Goal: Complete application form

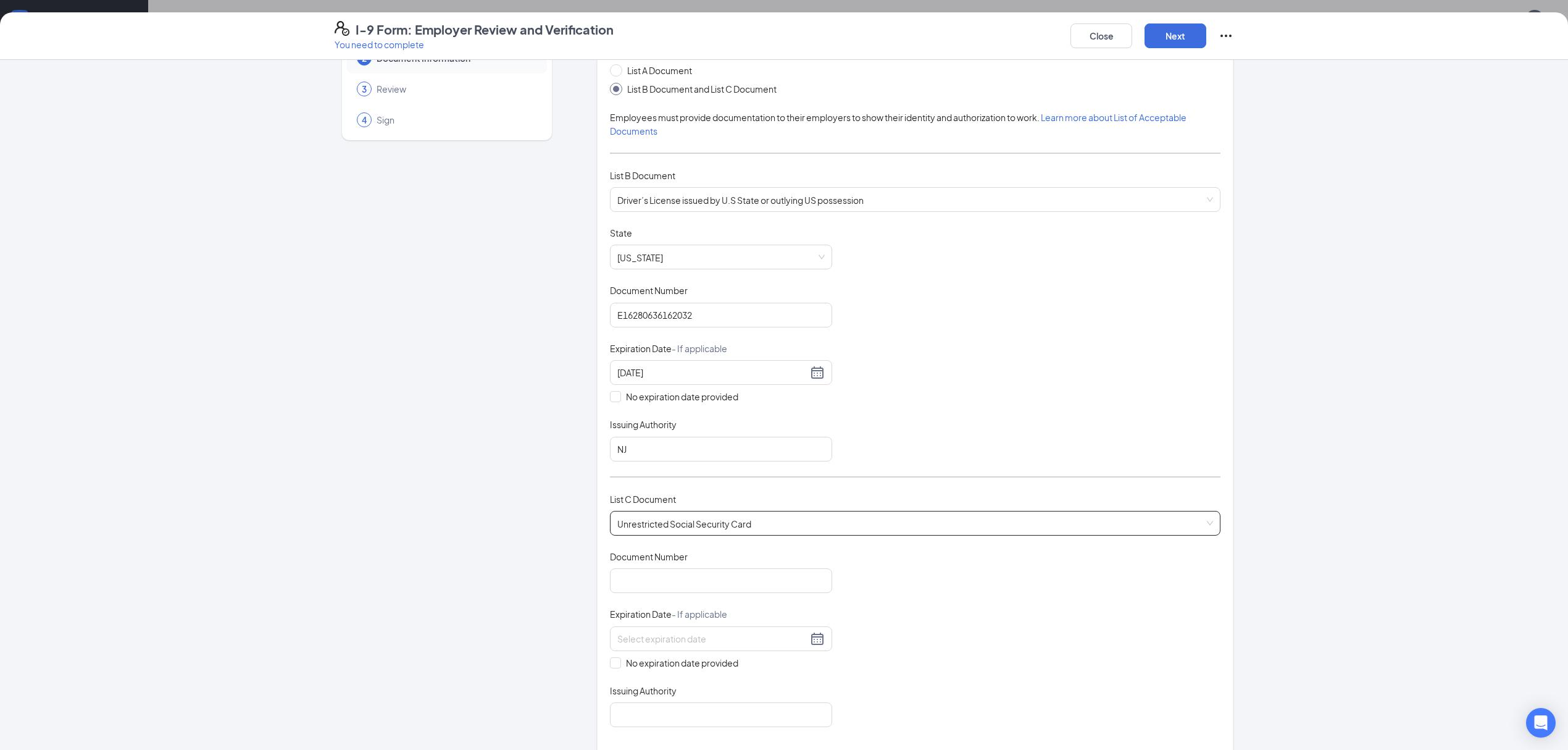
scroll to position [164, 0]
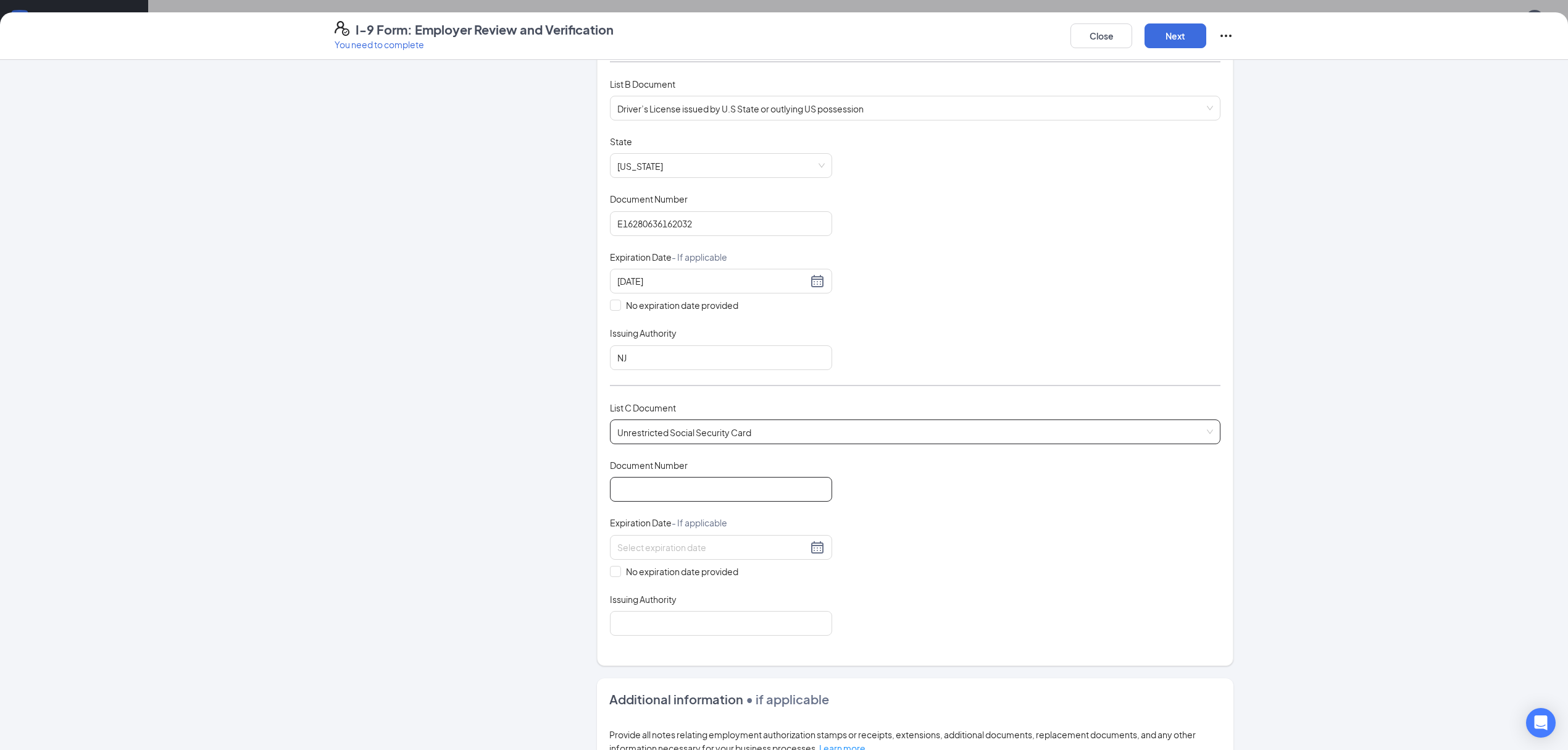
click at [697, 489] on input "Document Number" at bounding box center [720, 489] width 222 height 24
click at [759, 425] on span "Unrestricted Social Security Card" at bounding box center [915, 432] width 596 height 23
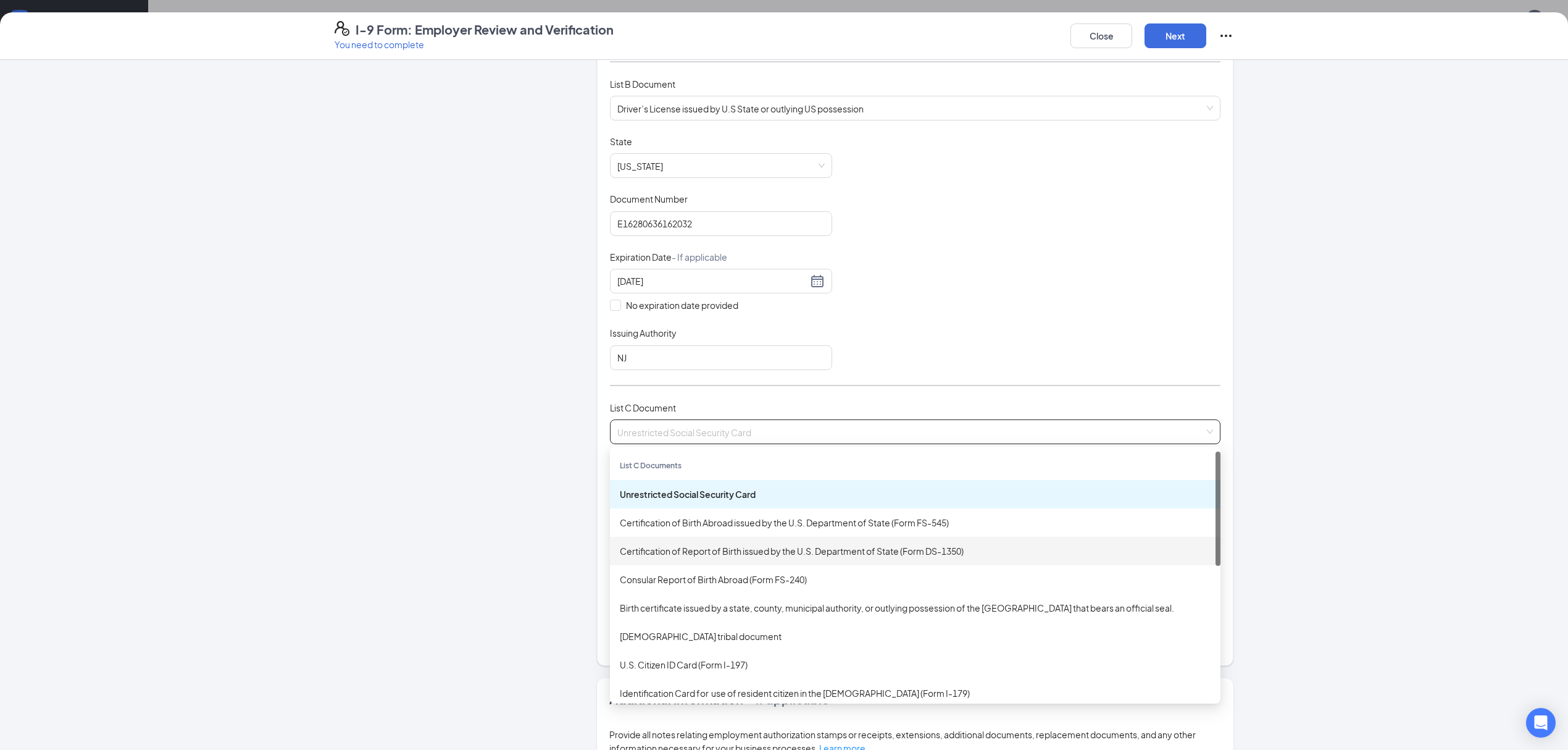
click at [850, 542] on div "Certification of Report of Birth issued by the U.S. Department of State (Form D…" at bounding box center [915, 551] width 611 height 28
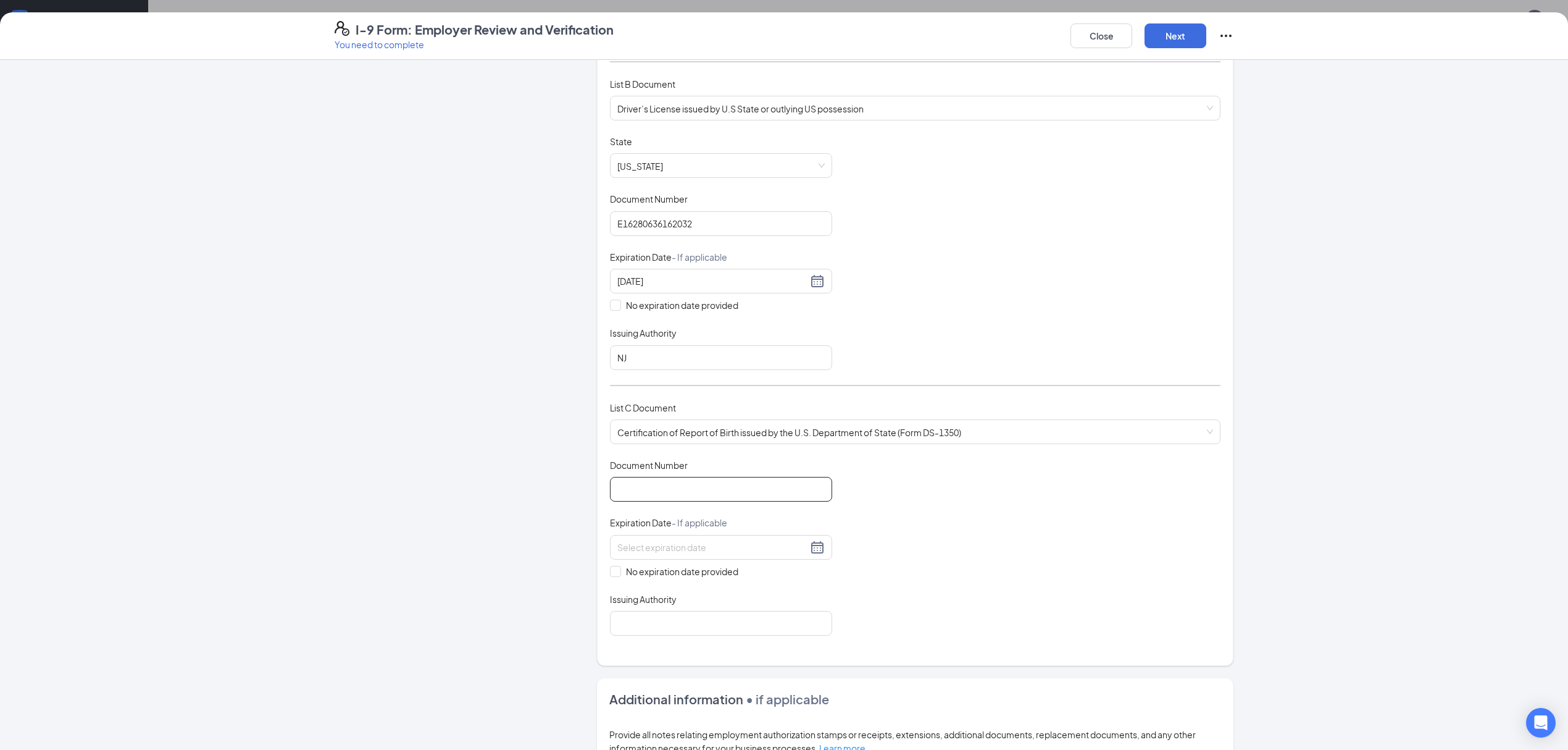
click at [759, 494] on input "Document Number" at bounding box center [720, 489] width 222 height 24
type input "A0000379777"
click at [610, 577] on span at bounding box center [615, 571] width 11 height 11
click at [610, 574] on input "No expiration date provided" at bounding box center [614, 570] width 8 height 8
checkbox input "true"
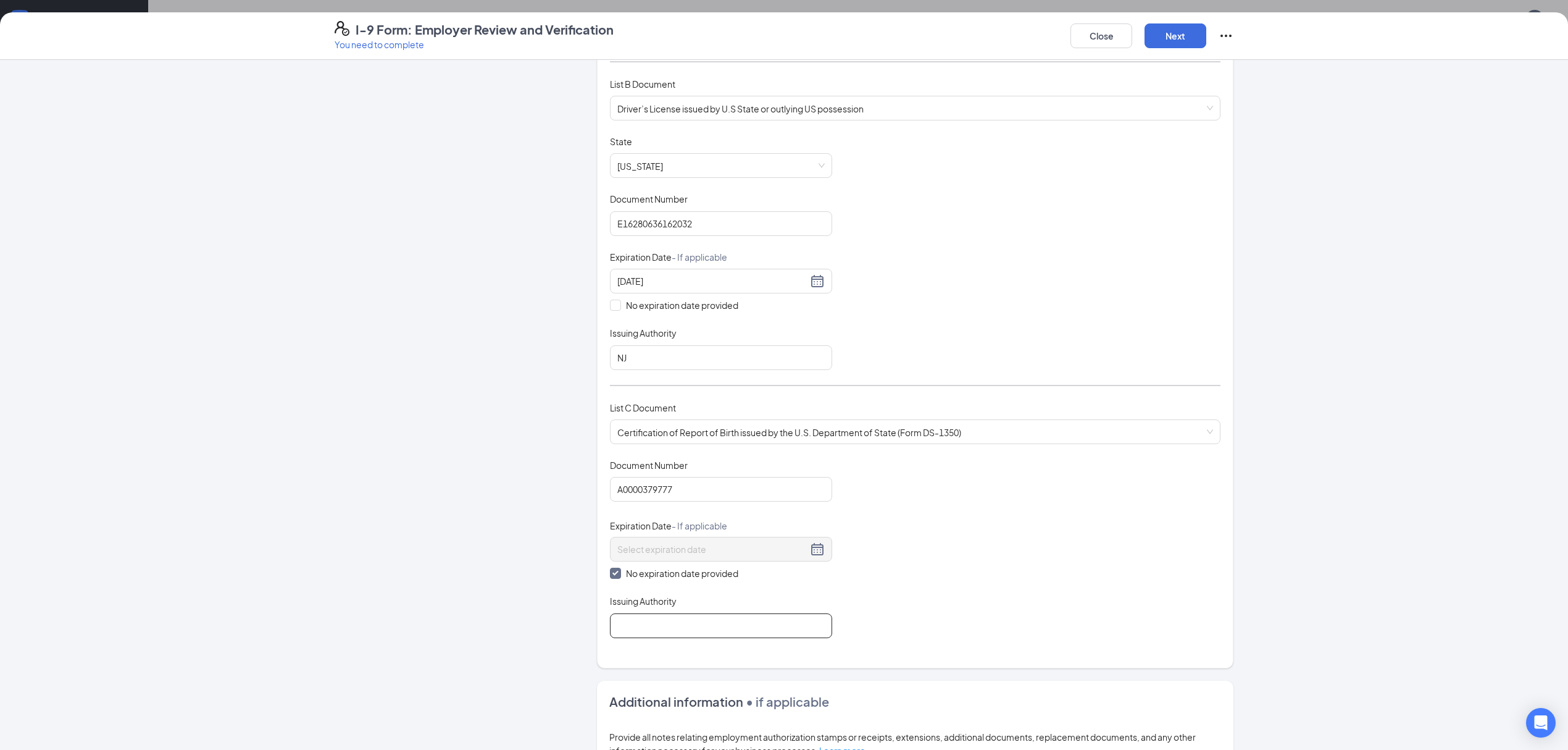
click at [661, 638] on input "Issuing Authority" at bounding box center [720, 625] width 222 height 24
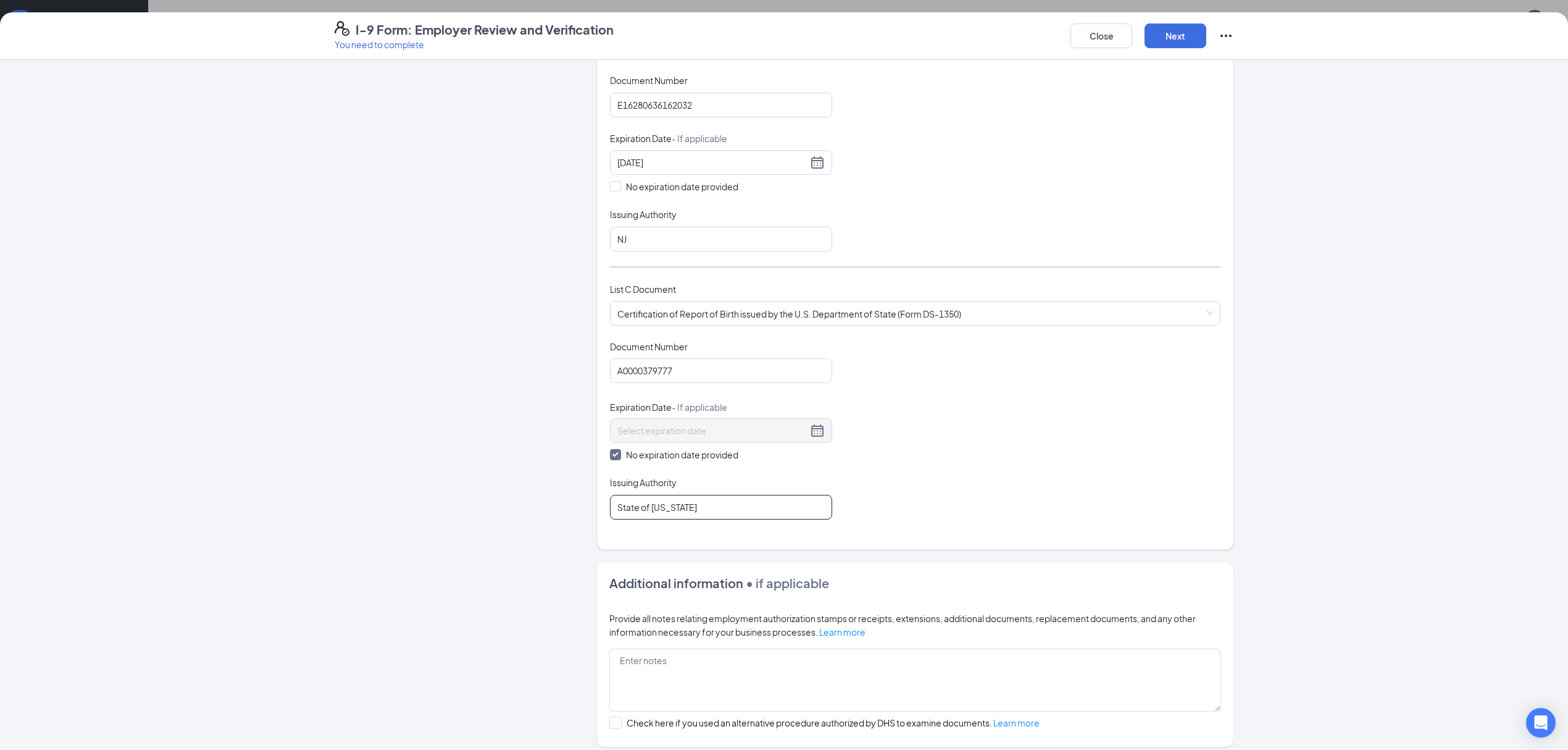
scroll to position [412, 0]
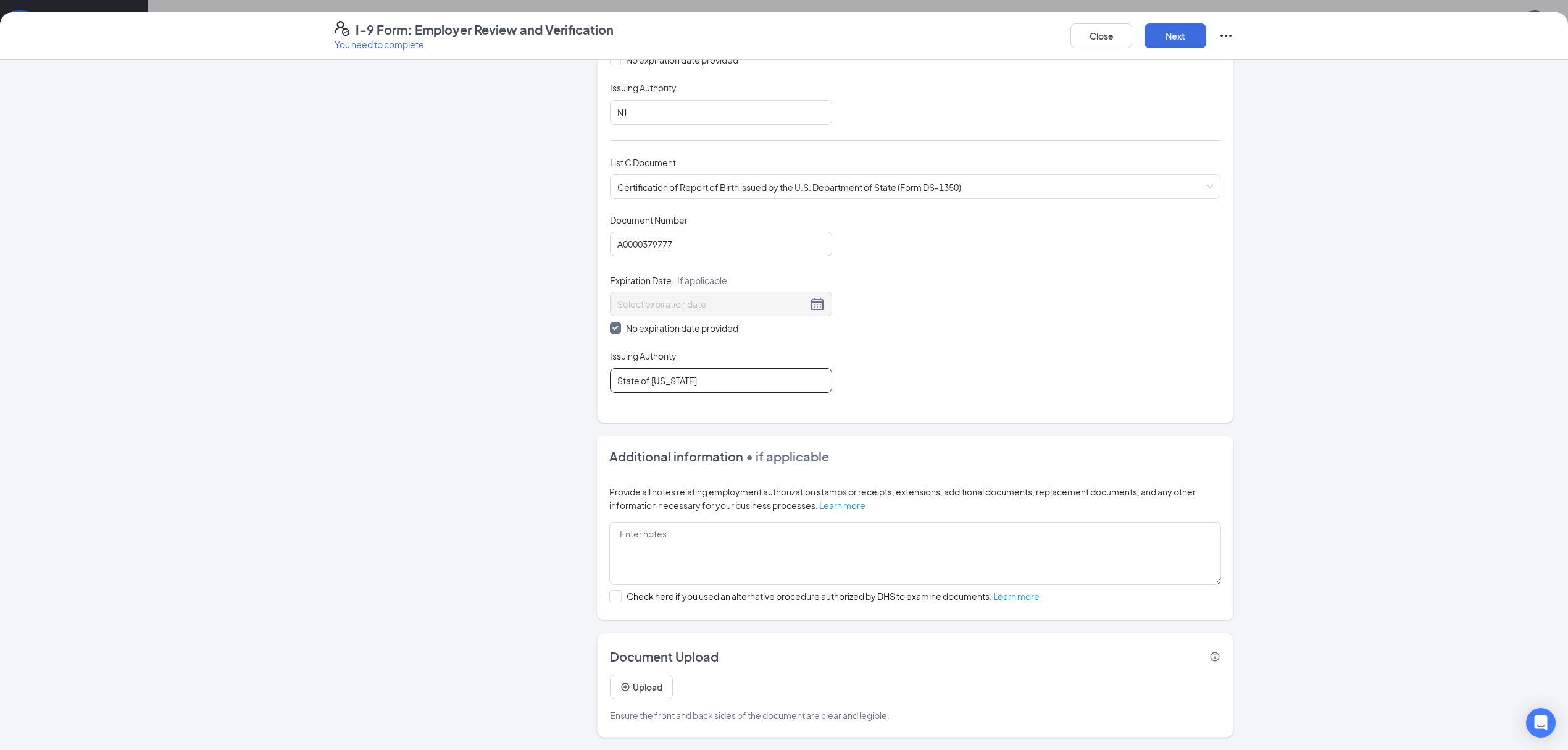
type input "State of [US_STATE]"
click at [637, 683] on button "Upload" at bounding box center [641, 686] width 63 height 24
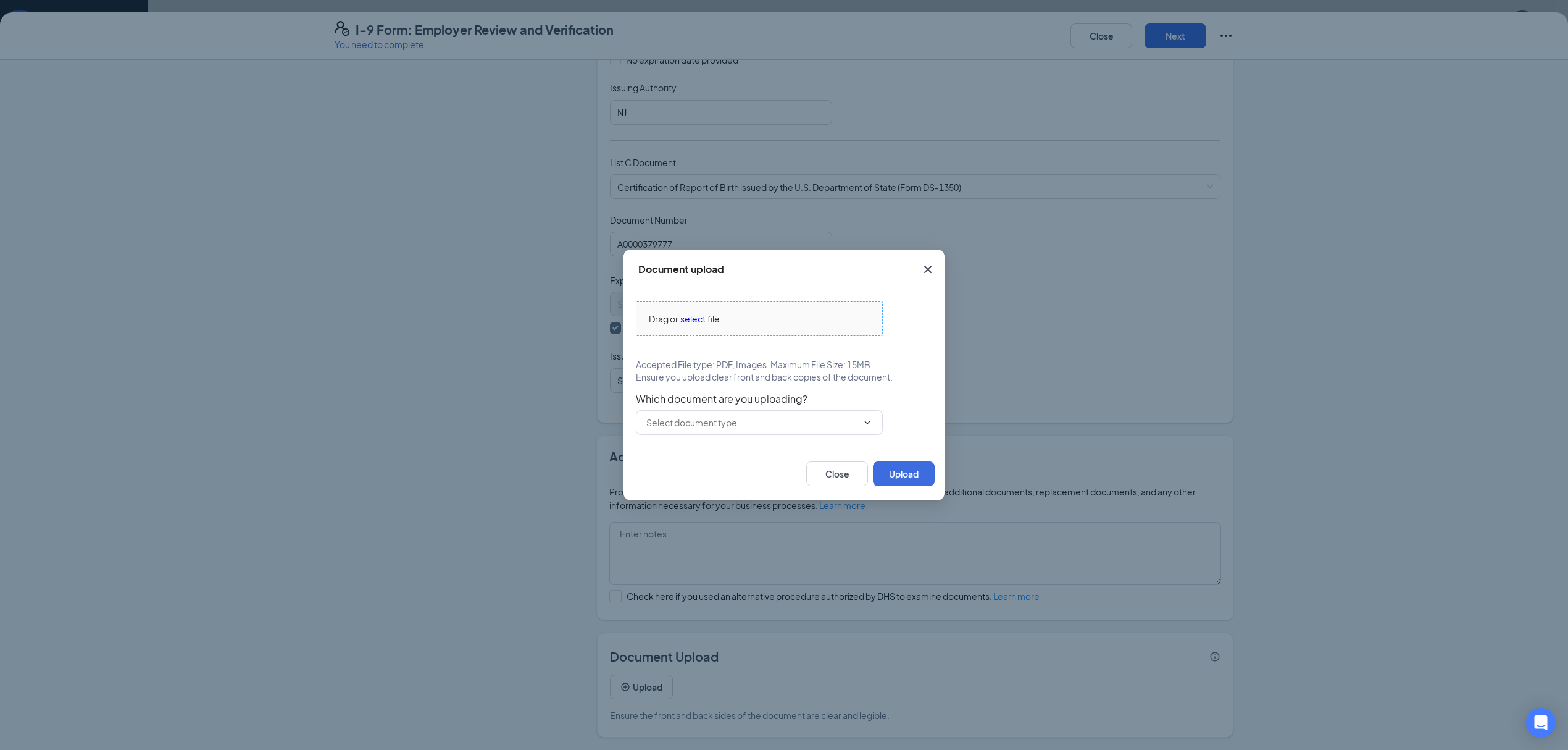
click at [699, 319] on span "select" at bounding box center [693, 318] width 25 height 13
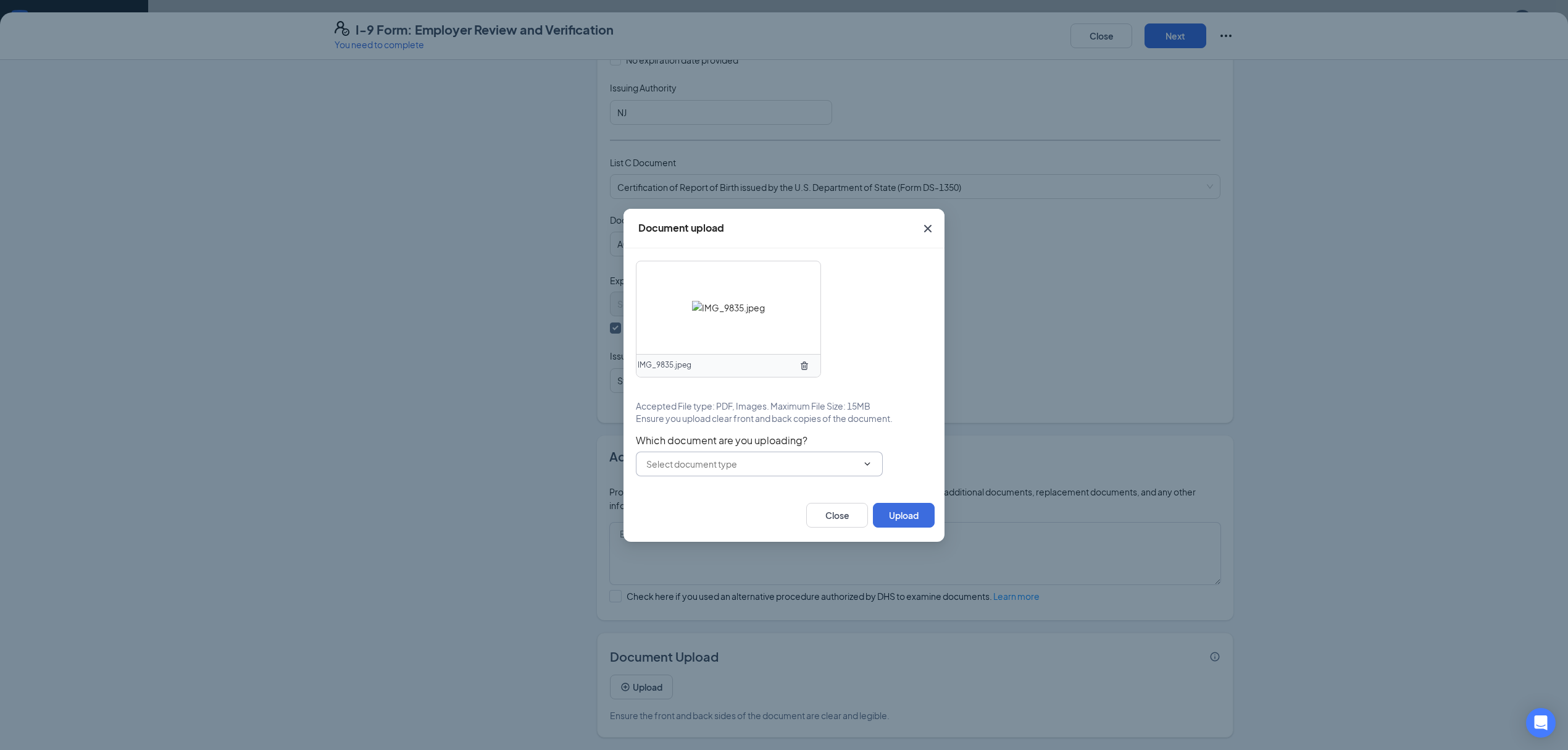
click at [868, 461] on icon "ChevronDown" at bounding box center [867, 464] width 10 height 10
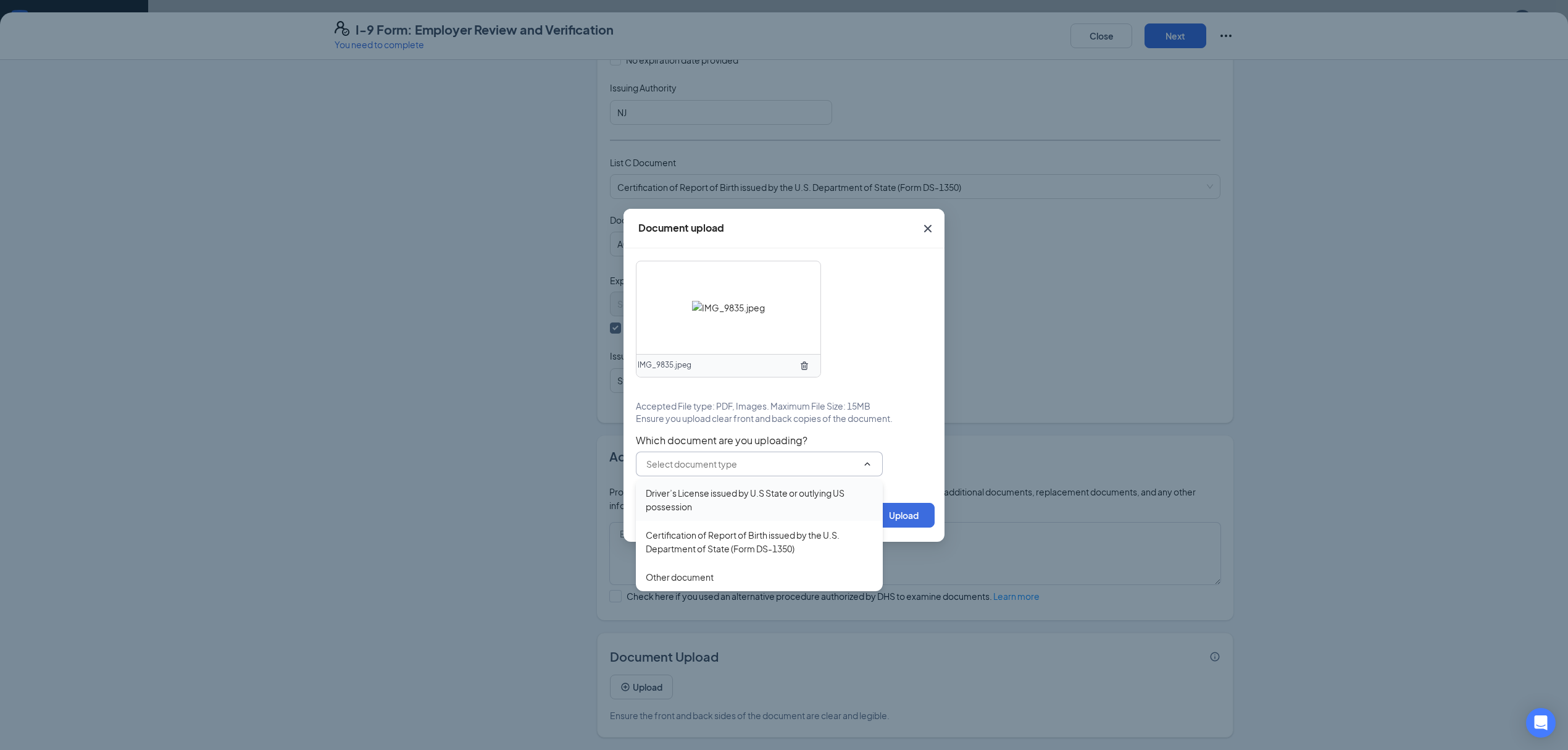
click at [769, 496] on div "Driver’s License issued by U.S State or outlying US possession" at bounding box center [759, 499] width 227 height 27
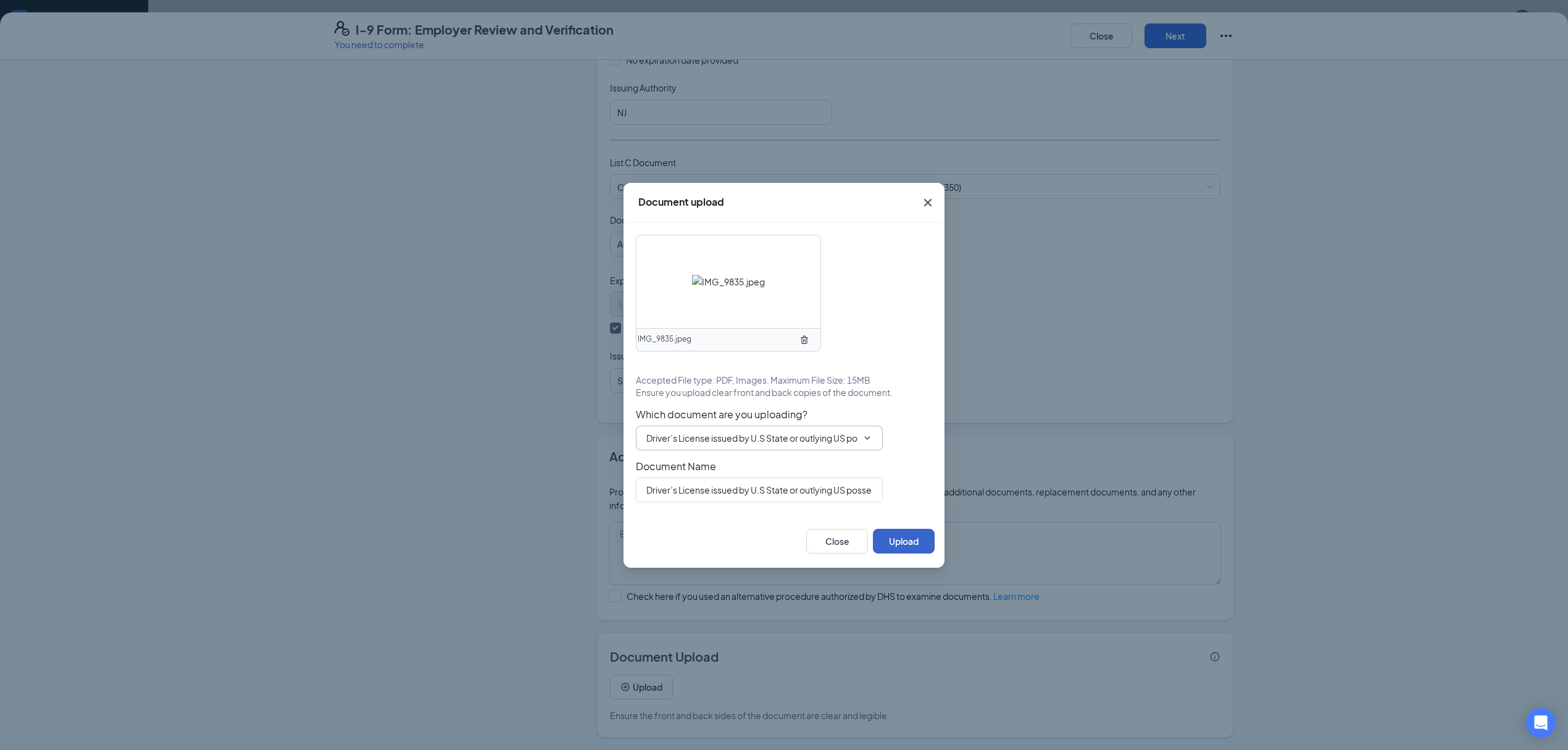
click at [912, 544] on button "Upload" at bounding box center [904, 541] width 62 height 24
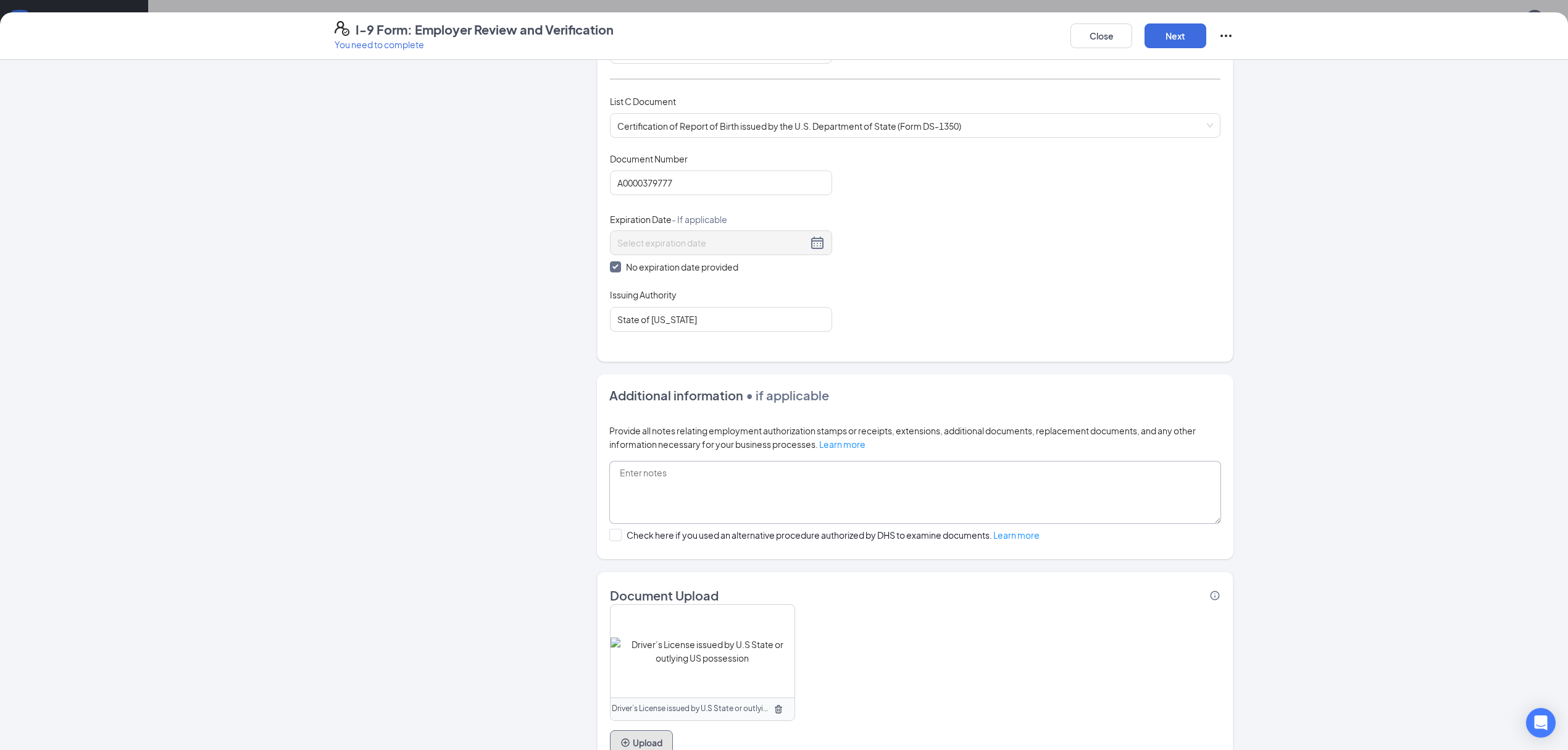
scroll to position [530, 0]
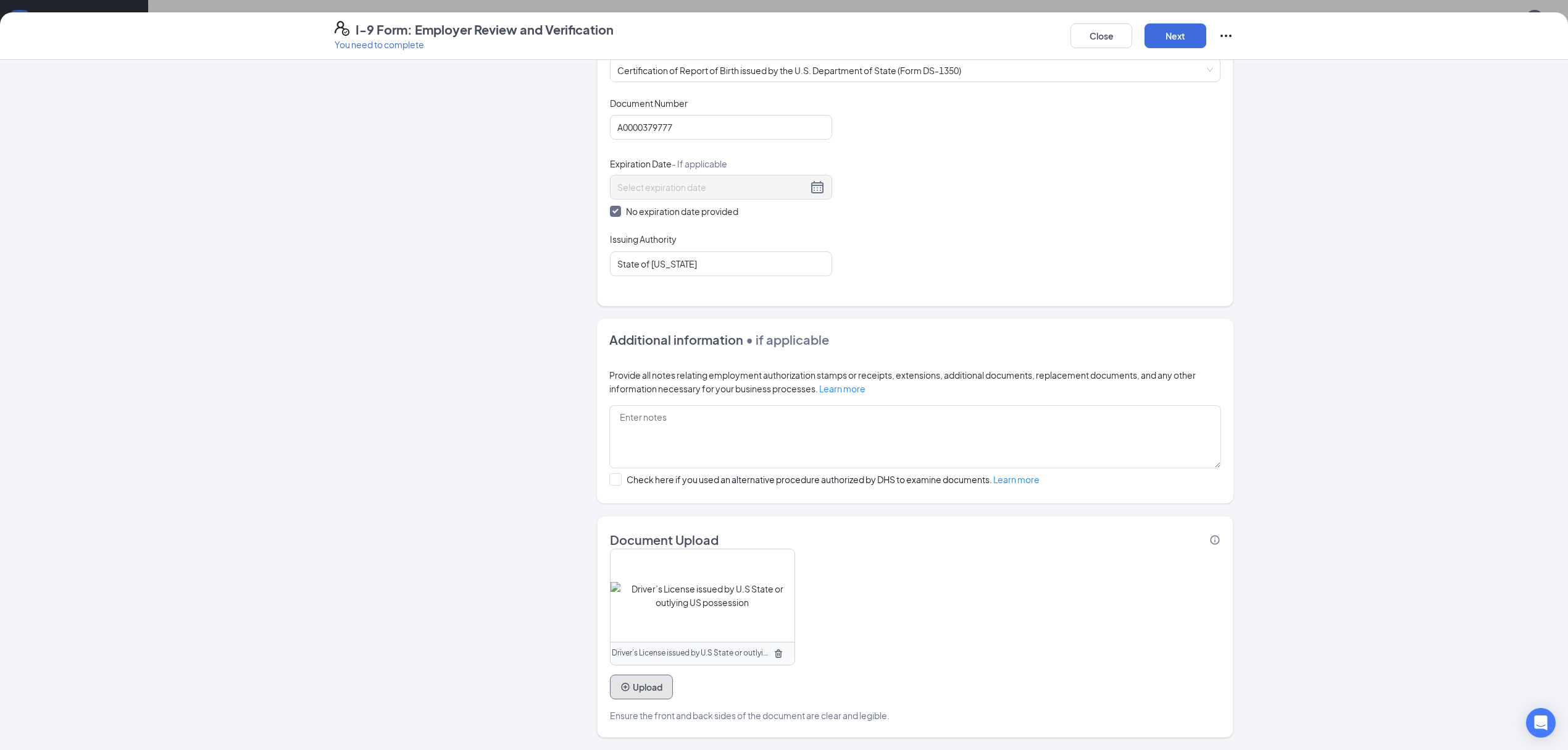
click at [628, 685] on button "Upload" at bounding box center [641, 686] width 63 height 24
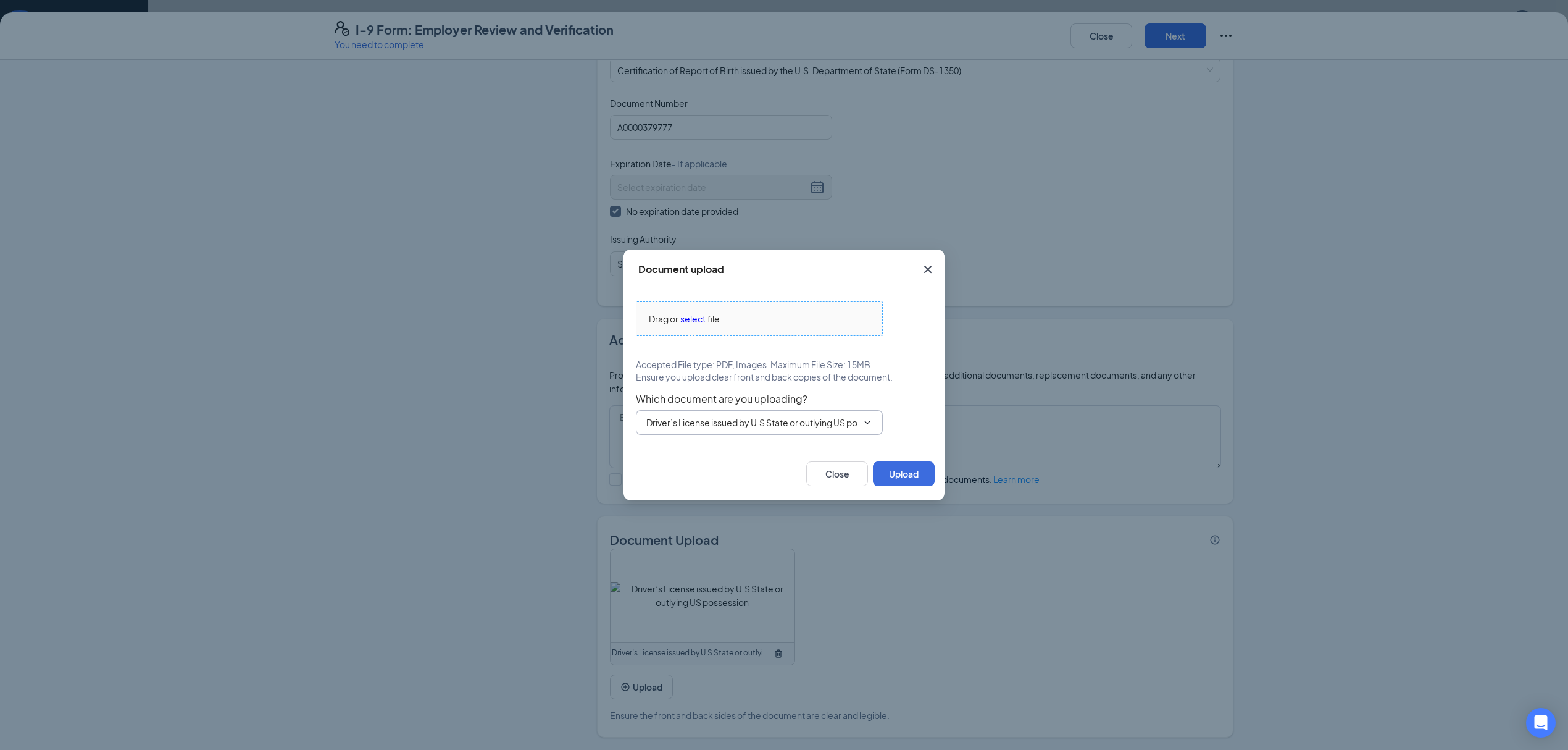
click at [685, 315] on span "select" at bounding box center [693, 318] width 25 height 13
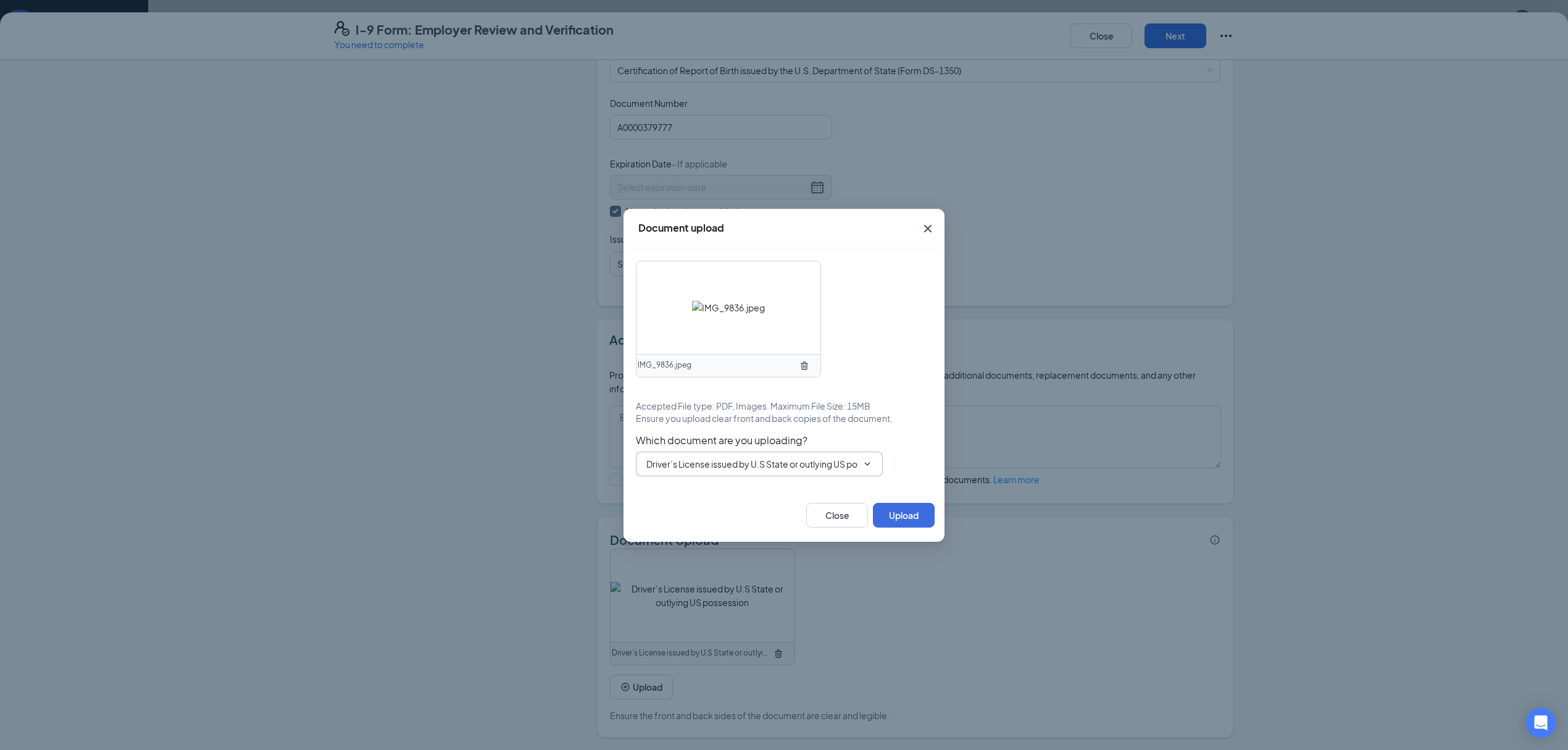
click at [855, 474] on span "Driver’s License issued by U.S State or outlying US possession" at bounding box center [759, 463] width 247 height 24
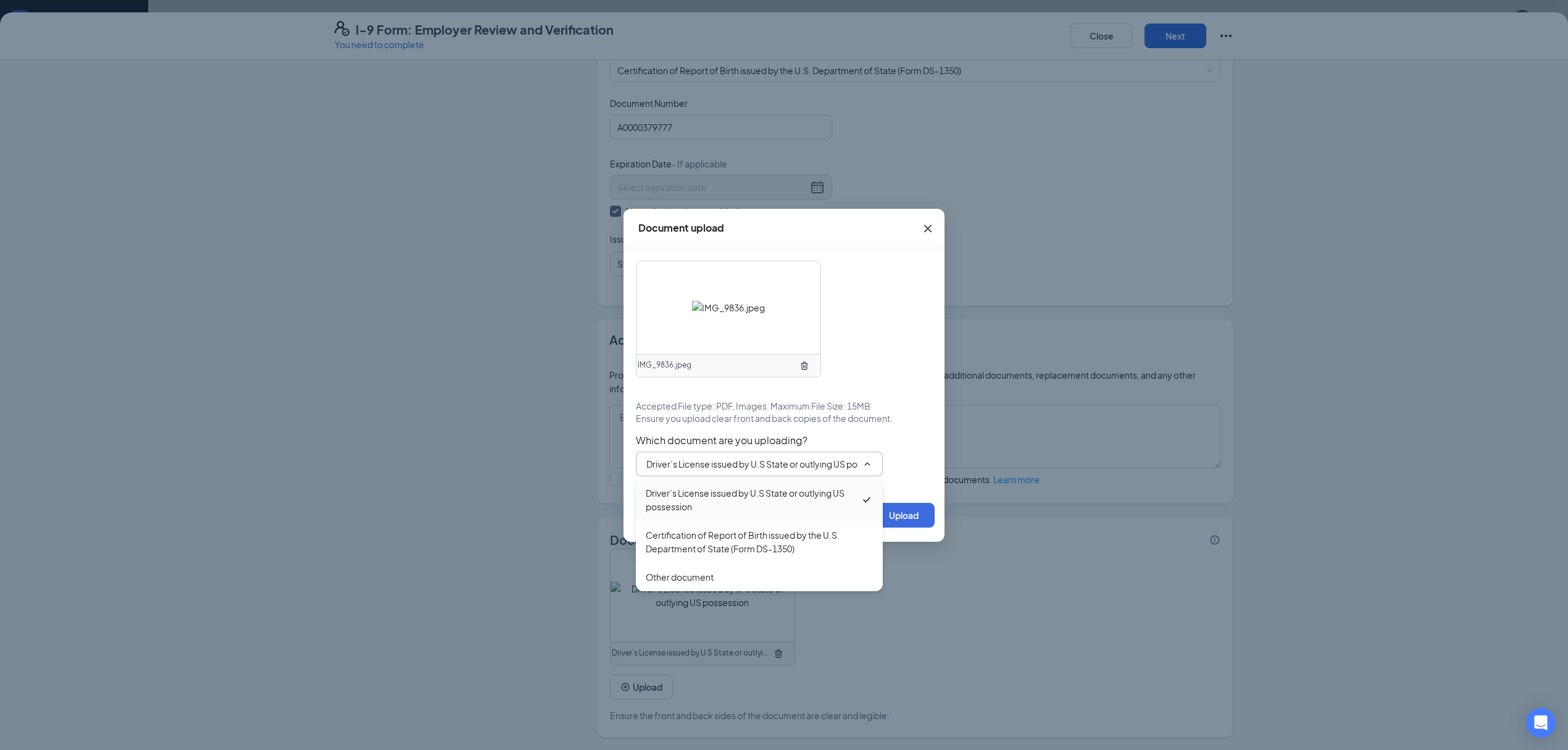
click at [850, 489] on div "Driver’s License issued by U.S State or outlying US possession" at bounding box center [753, 499] width 214 height 27
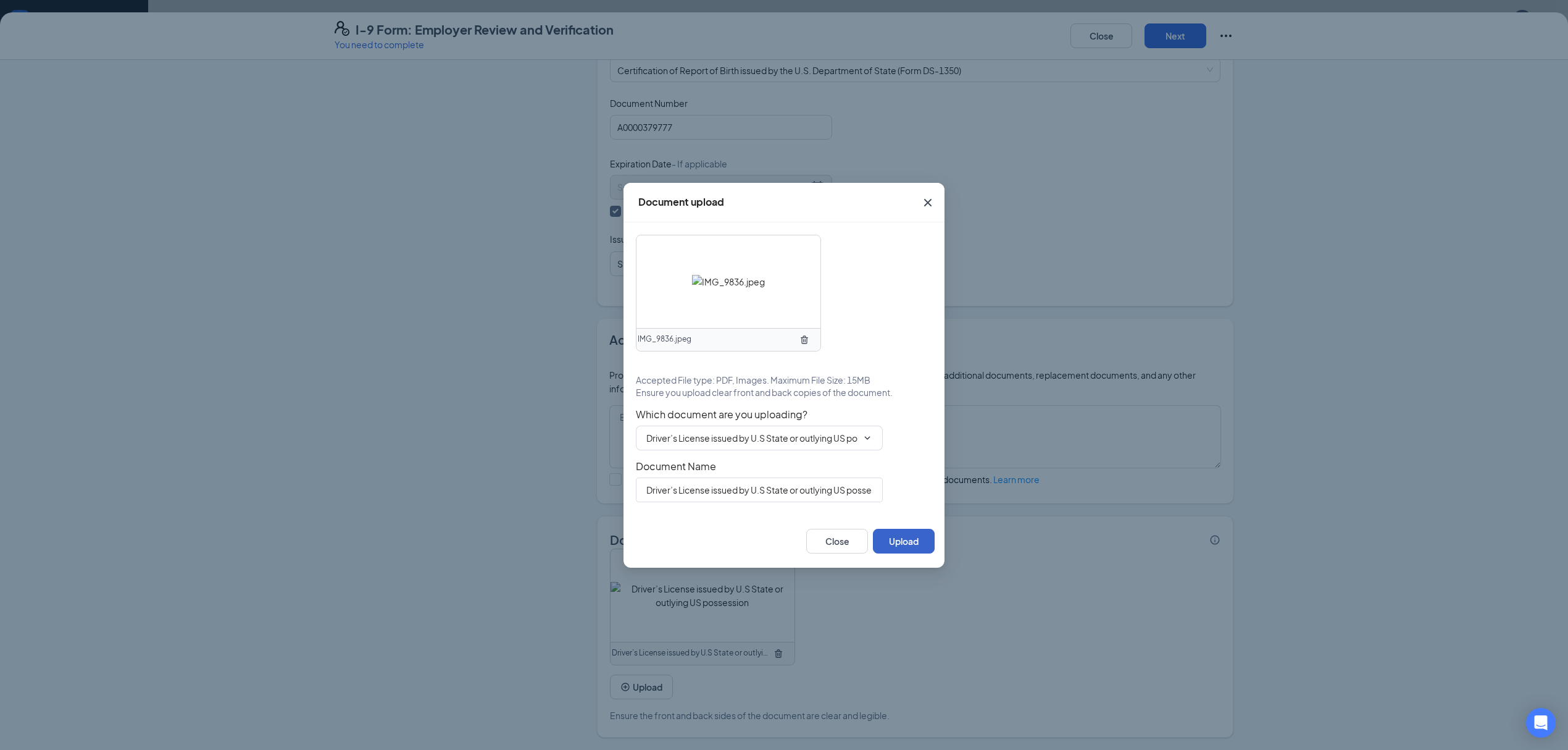
click at [911, 545] on button "Upload" at bounding box center [904, 541] width 62 height 24
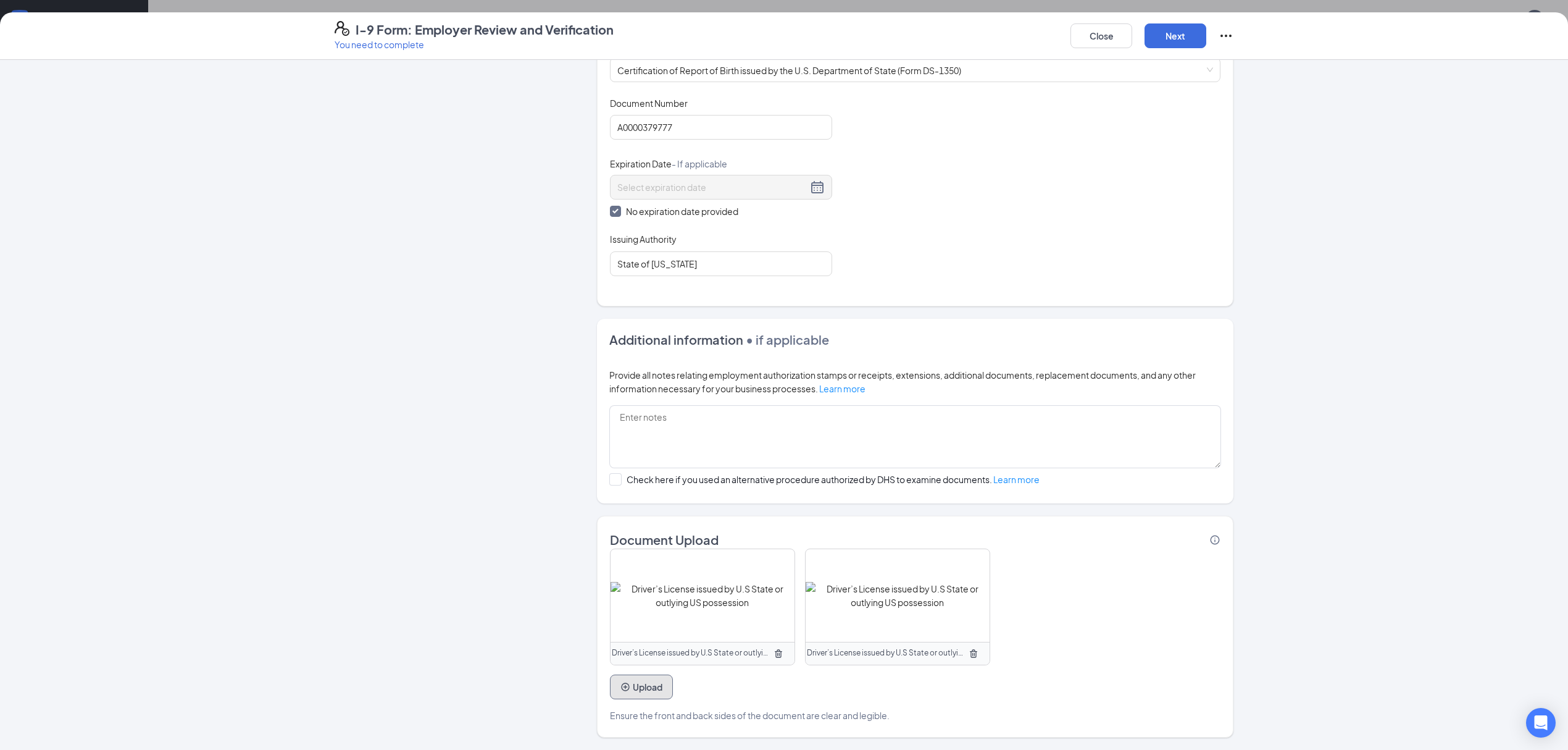
scroll to position [315, 0]
click at [627, 690] on button "Upload" at bounding box center [641, 686] width 63 height 24
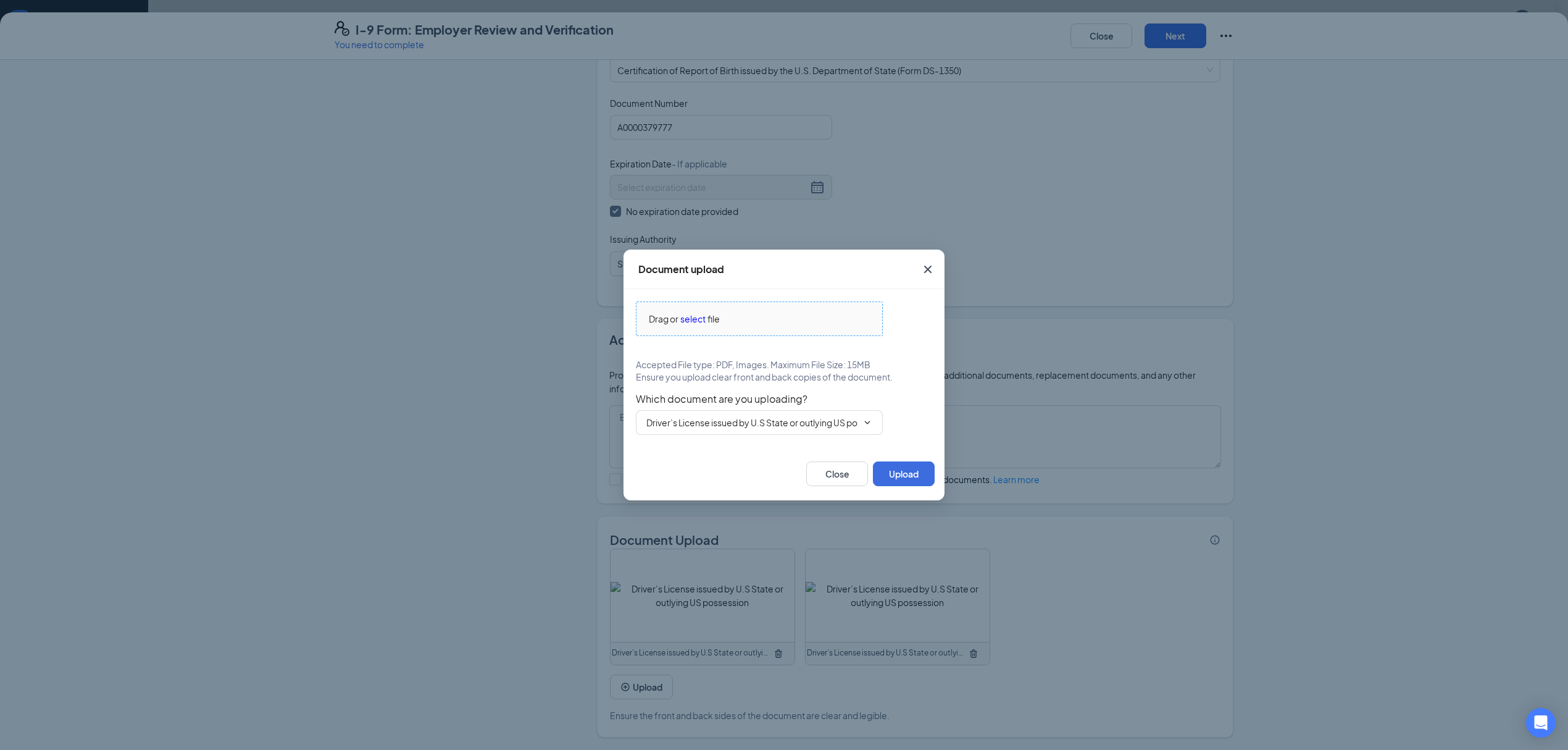
click at [685, 320] on span "select" at bounding box center [693, 318] width 25 height 13
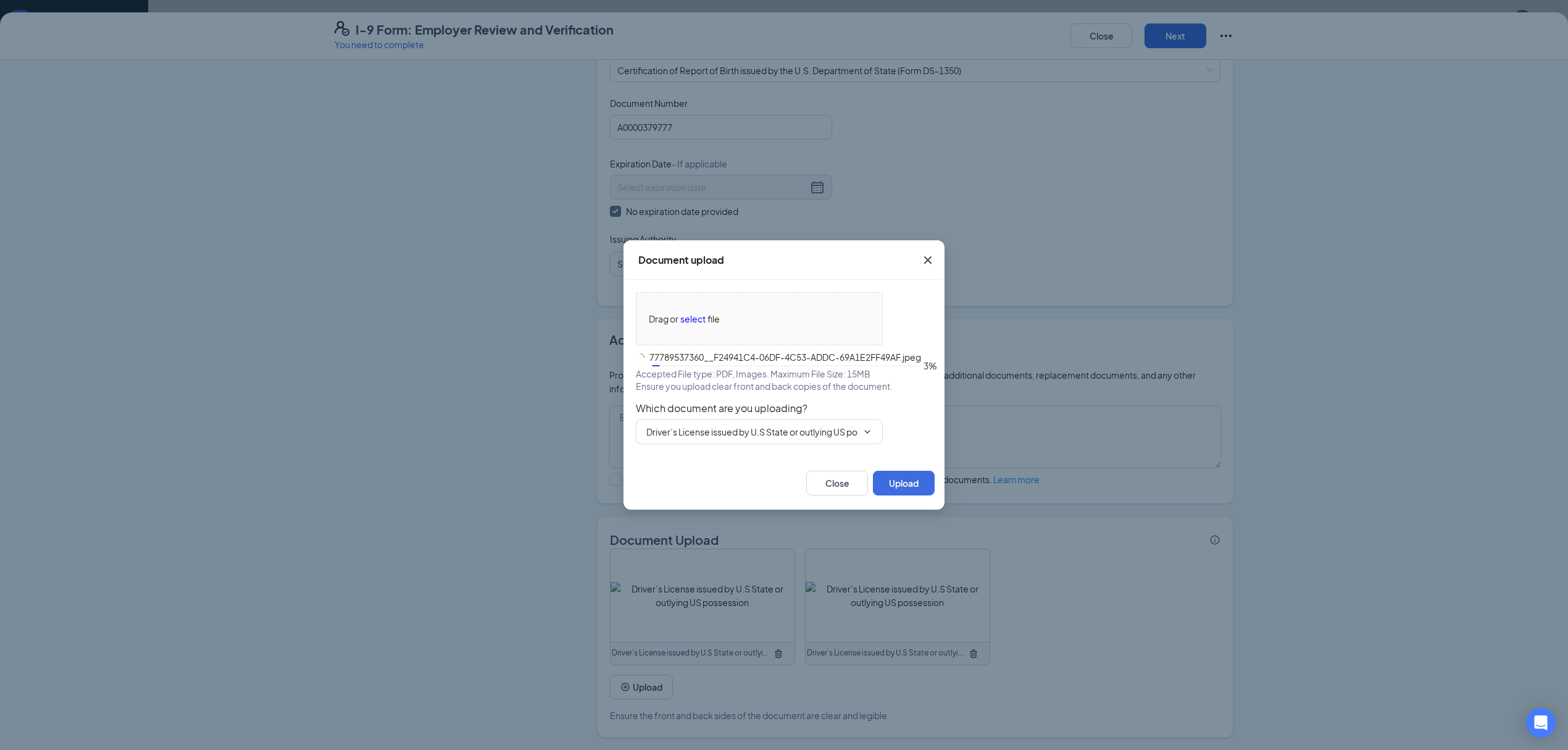
click at [867, 432] on icon "ChevronDown" at bounding box center [867, 432] width 6 height 3
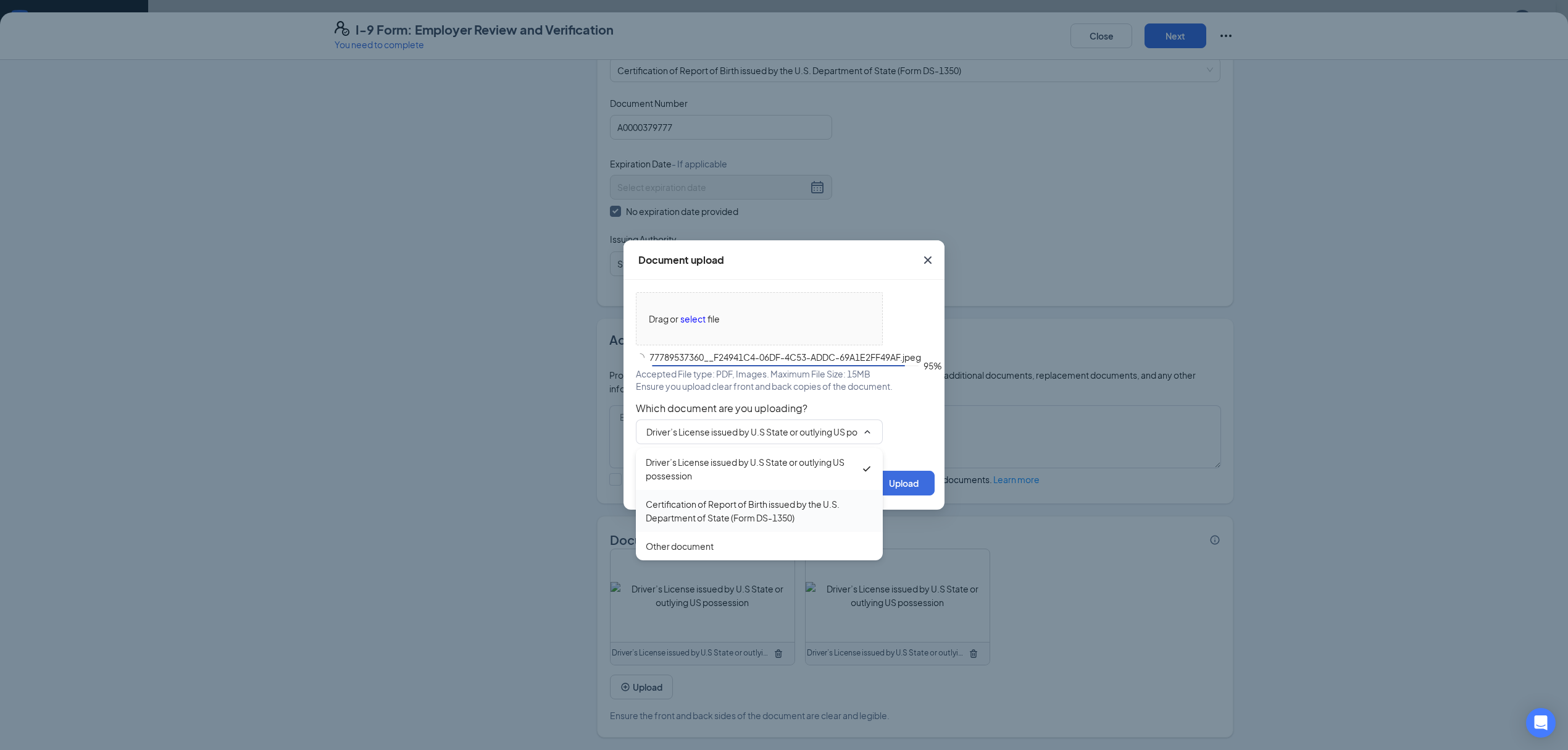
click at [773, 511] on div "Certification of Report of Birth issued by the U.S. Department of State (Form D…" at bounding box center [759, 510] width 227 height 27
type input "Certification of Report of Birth issued by the U.S. Department of State (Form D…"
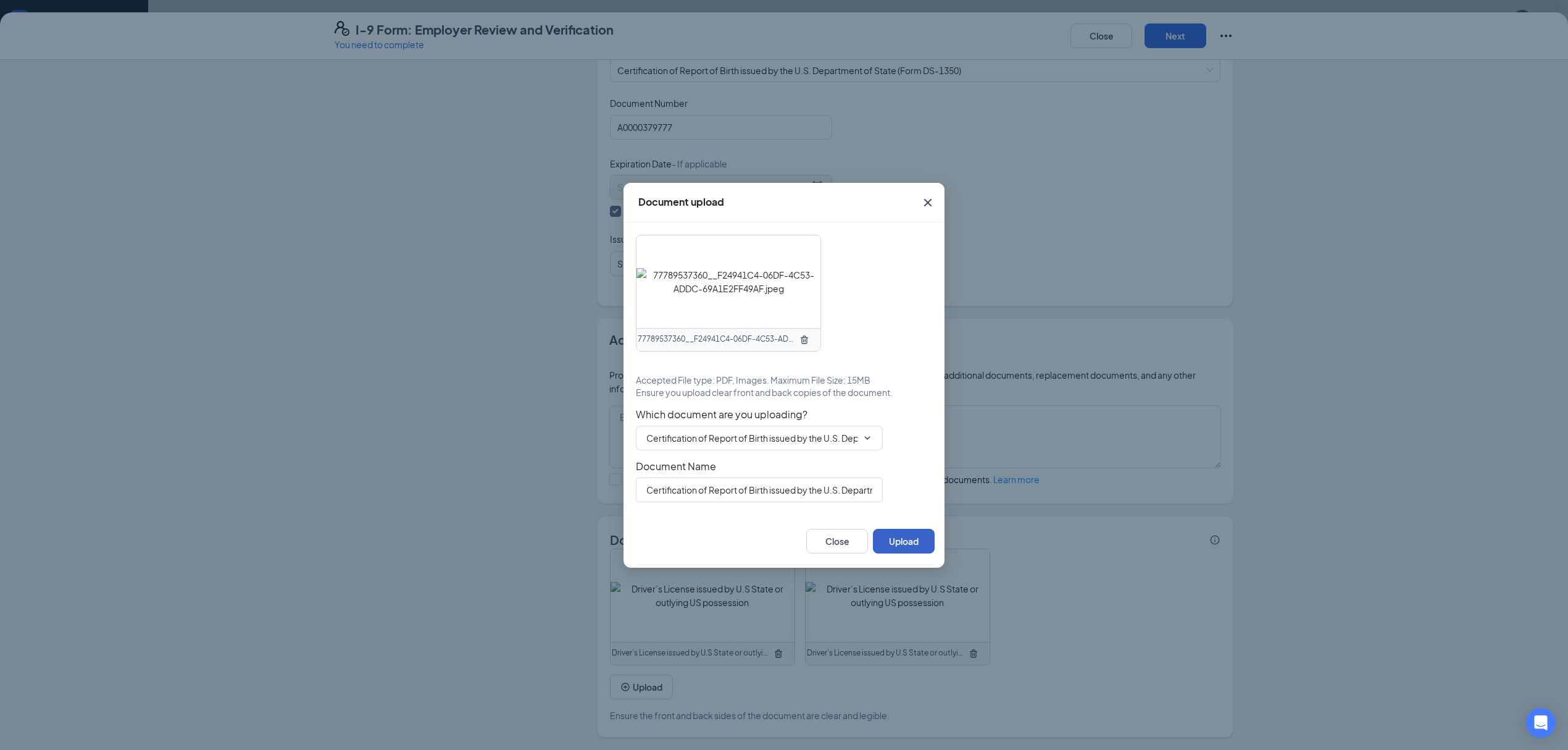
click at [910, 536] on button "Upload" at bounding box center [904, 541] width 62 height 24
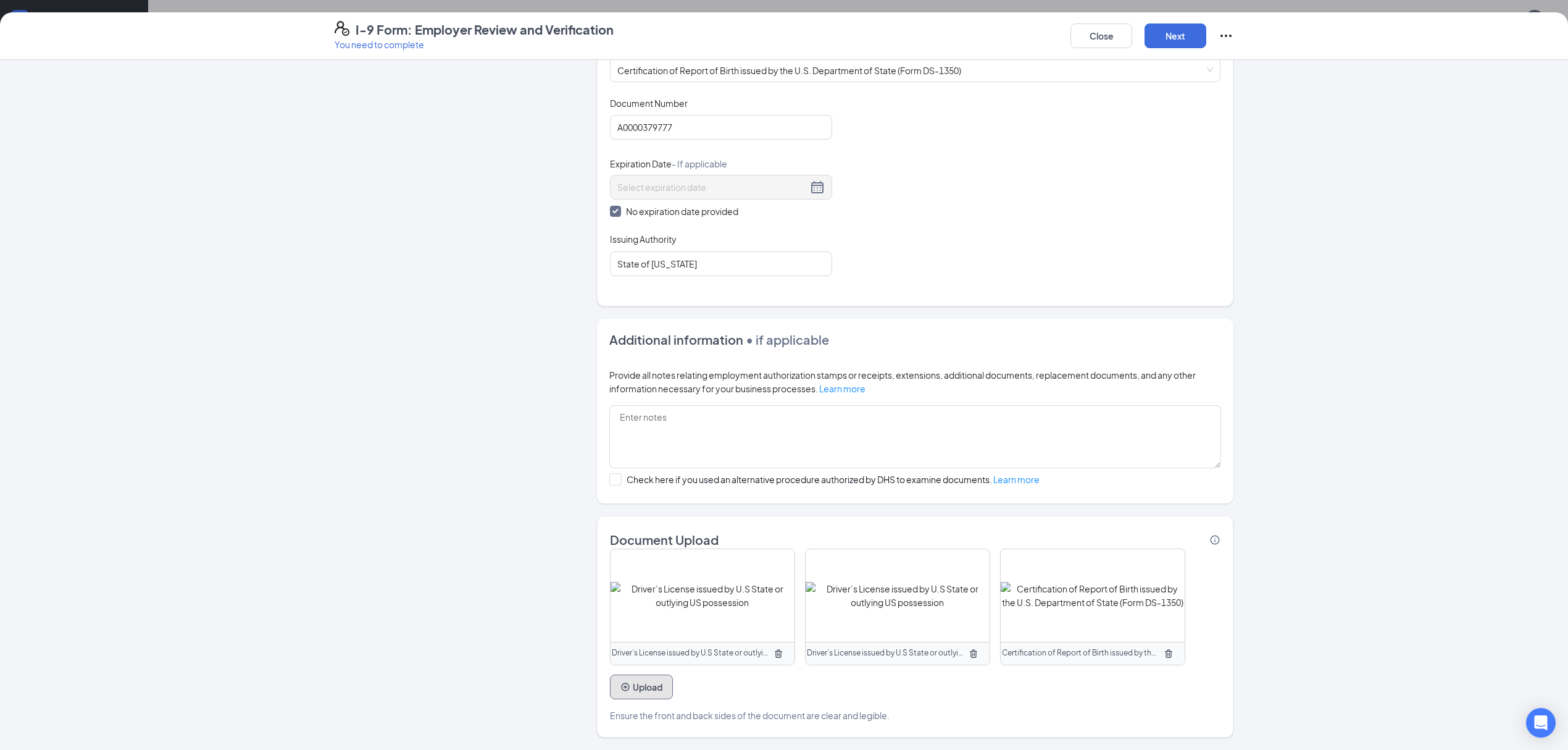
click at [645, 697] on button "Upload" at bounding box center [641, 686] width 63 height 24
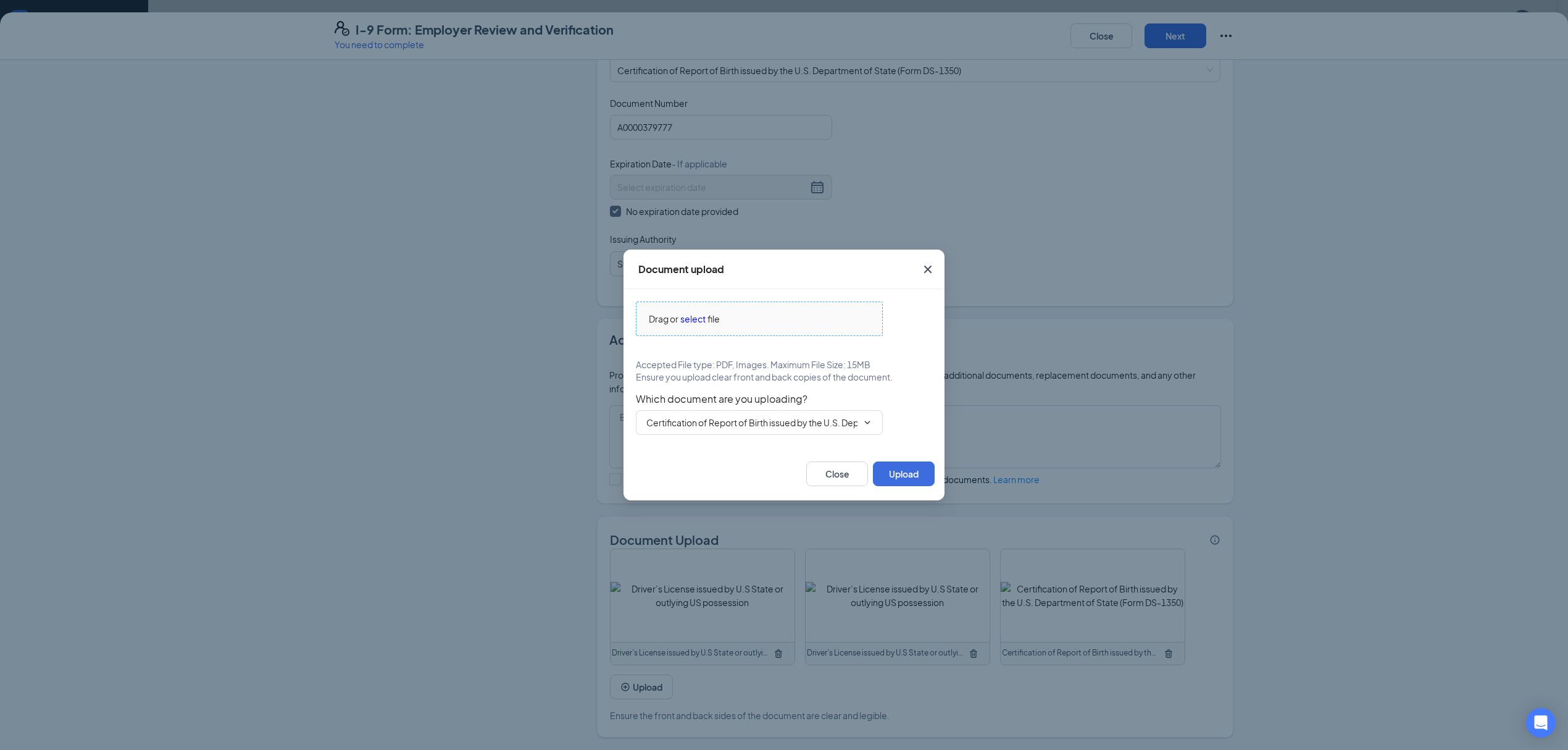
click at [691, 322] on span "select" at bounding box center [693, 318] width 25 height 13
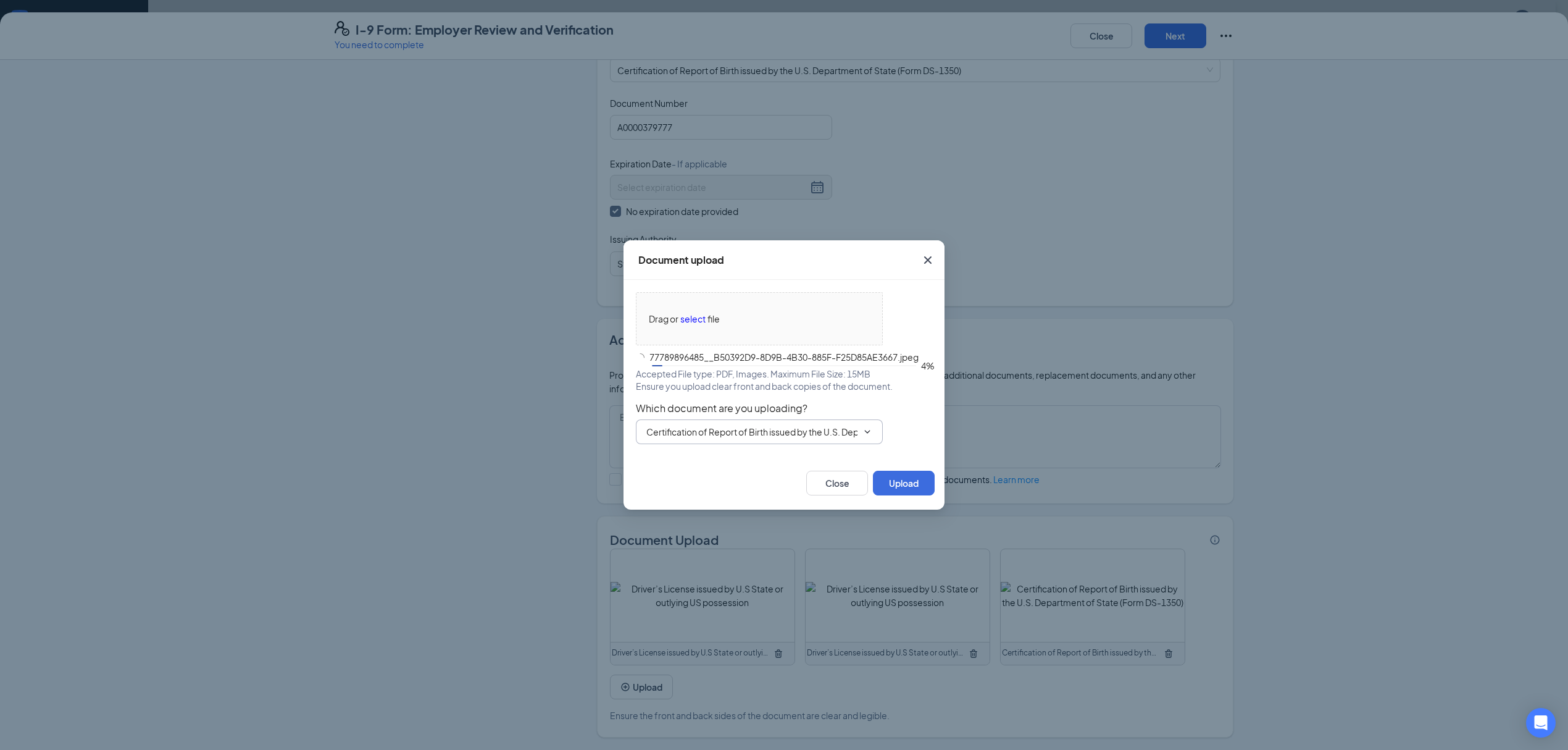
click at [872, 430] on span "Certification of Report of Birth issued by the U.S. Department of State (Form D…" at bounding box center [759, 431] width 247 height 24
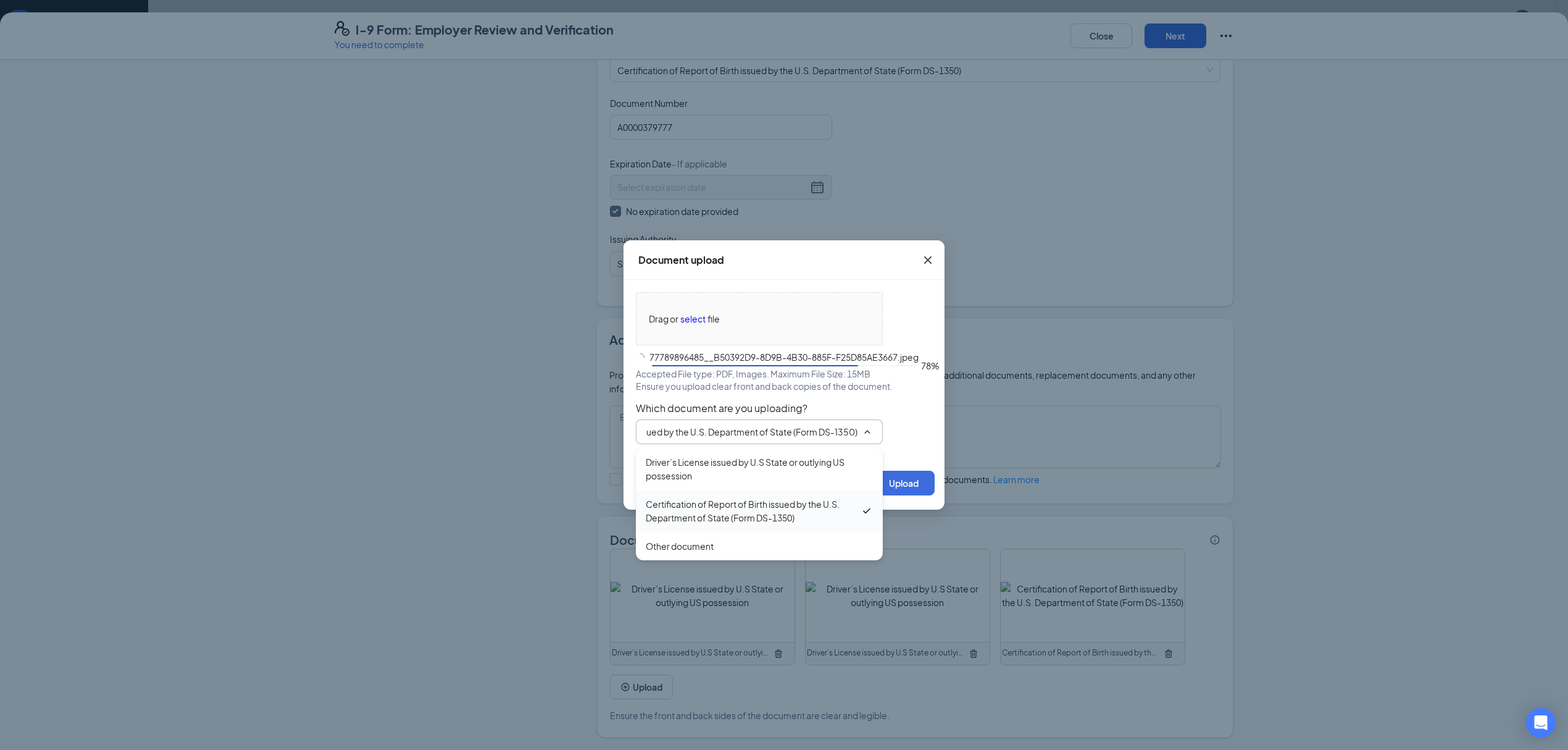
click at [855, 513] on div "Certification of Report of Birth issued by the U.S. Department of State (Form D…" at bounding box center [753, 510] width 214 height 27
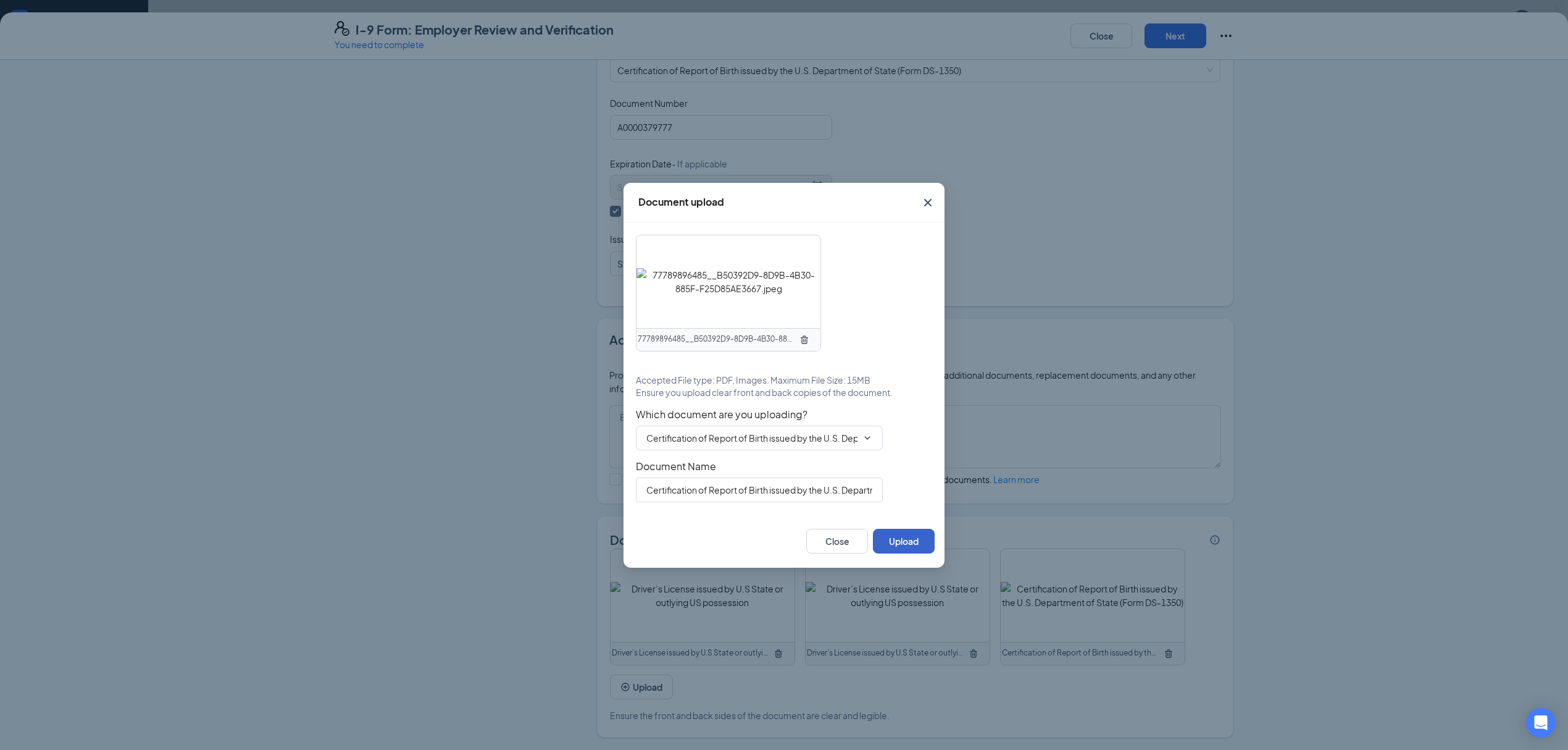
click at [906, 540] on button "Upload" at bounding box center [904, 541] width 62 height 24
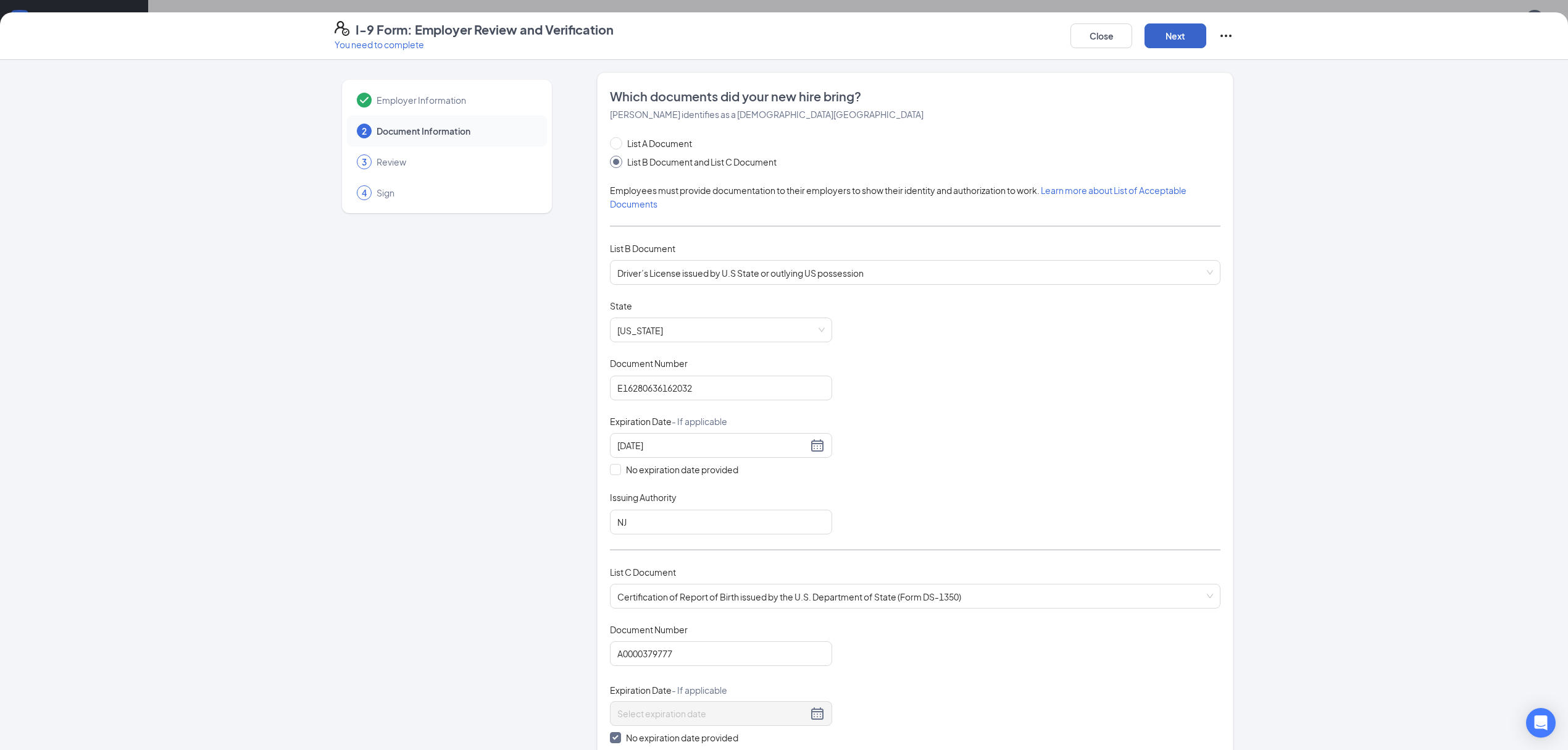
click at [1184, 44] on button "Next" at bounding box center [1175, 35] width 62 height 24
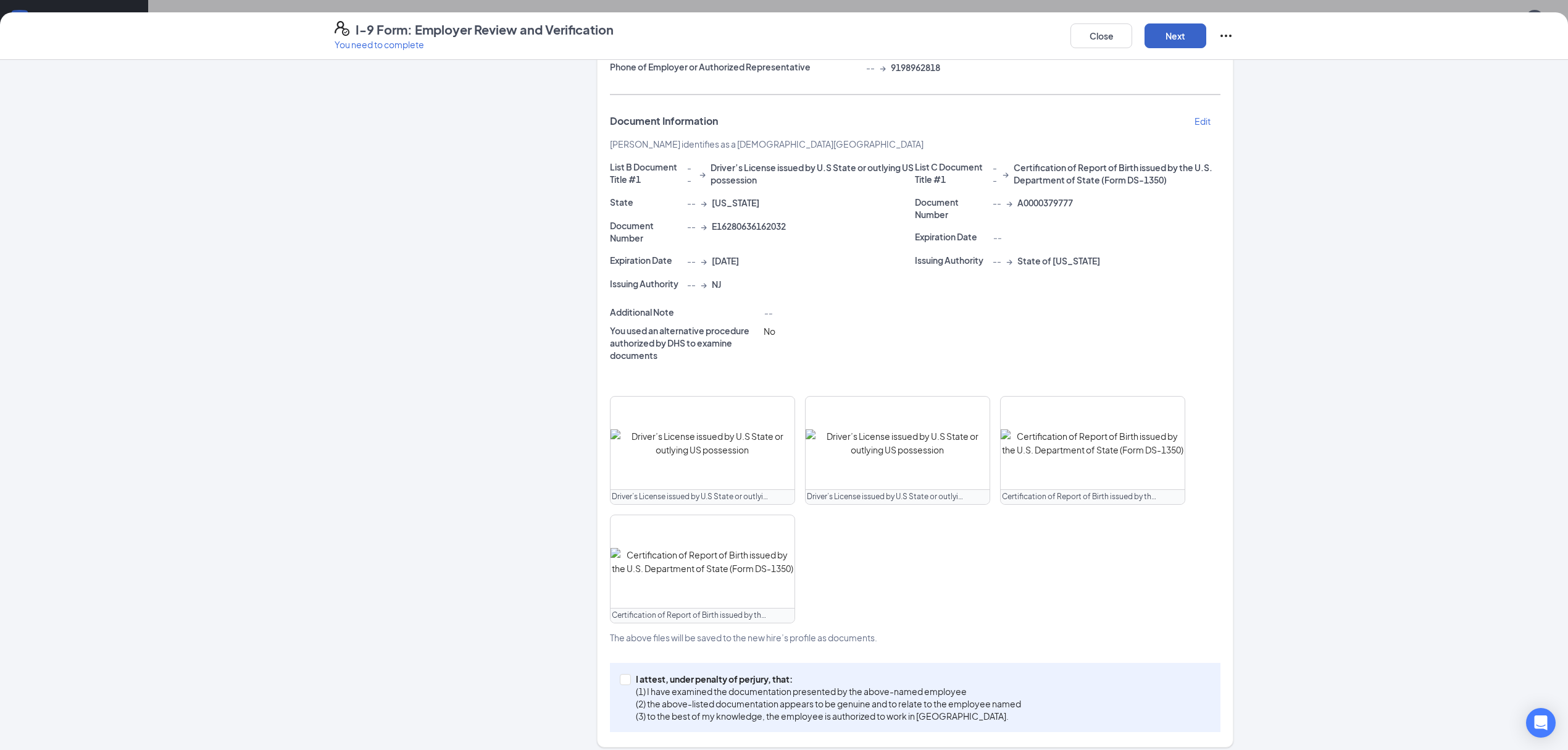
scroll to position [215, 0]
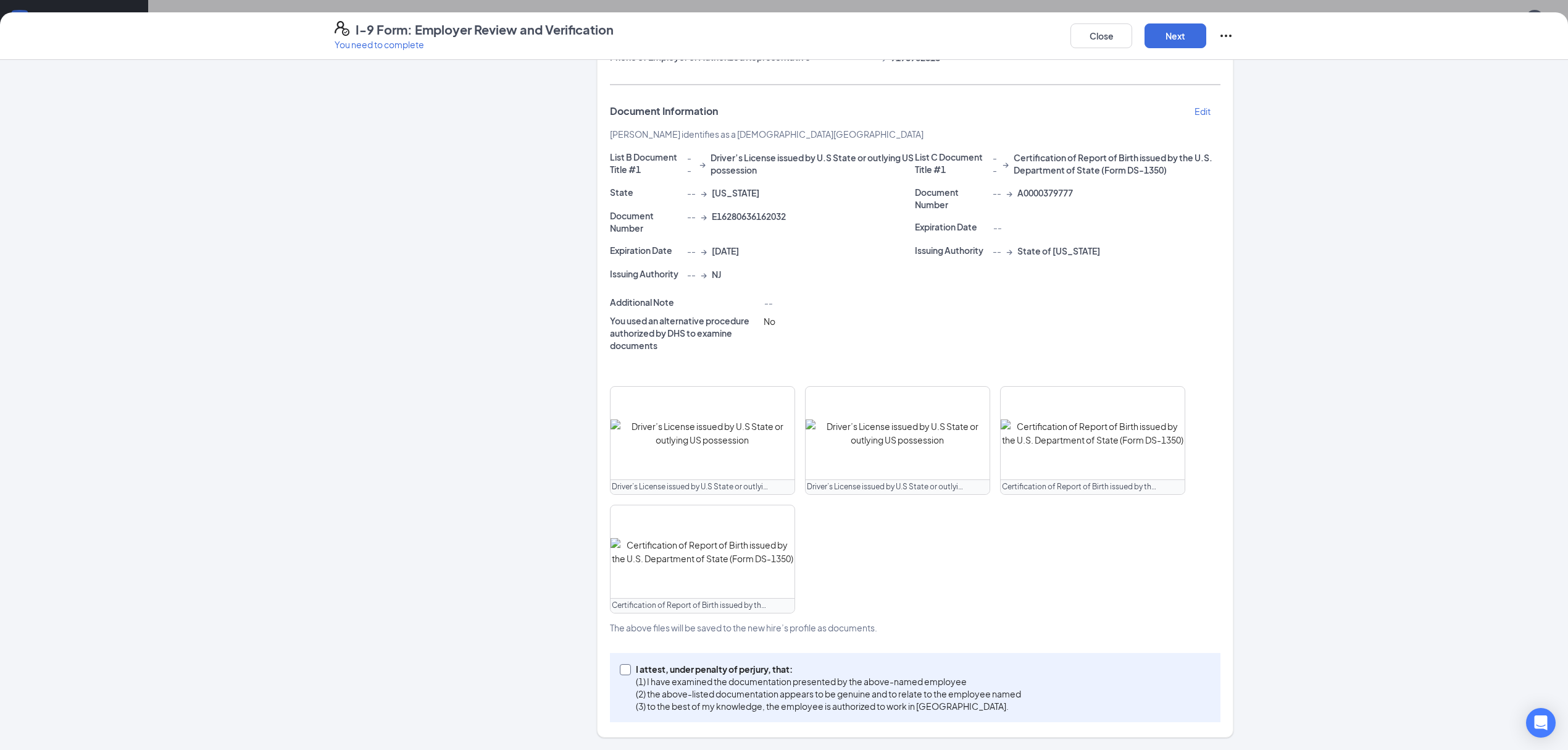
click at [622, 675] on span at bounding box center [625, 669] width 11 height 11
click at [622, 673] on input "I attest, under penalty of [PERSON_NAME], that: (1) I have examined the documen…" at bounding box center [624, 668] width 8 height 8
checkbox input "true"
click at [1159, 36] on button "Next" at bounding box center [1175, 35] width 62 height 24
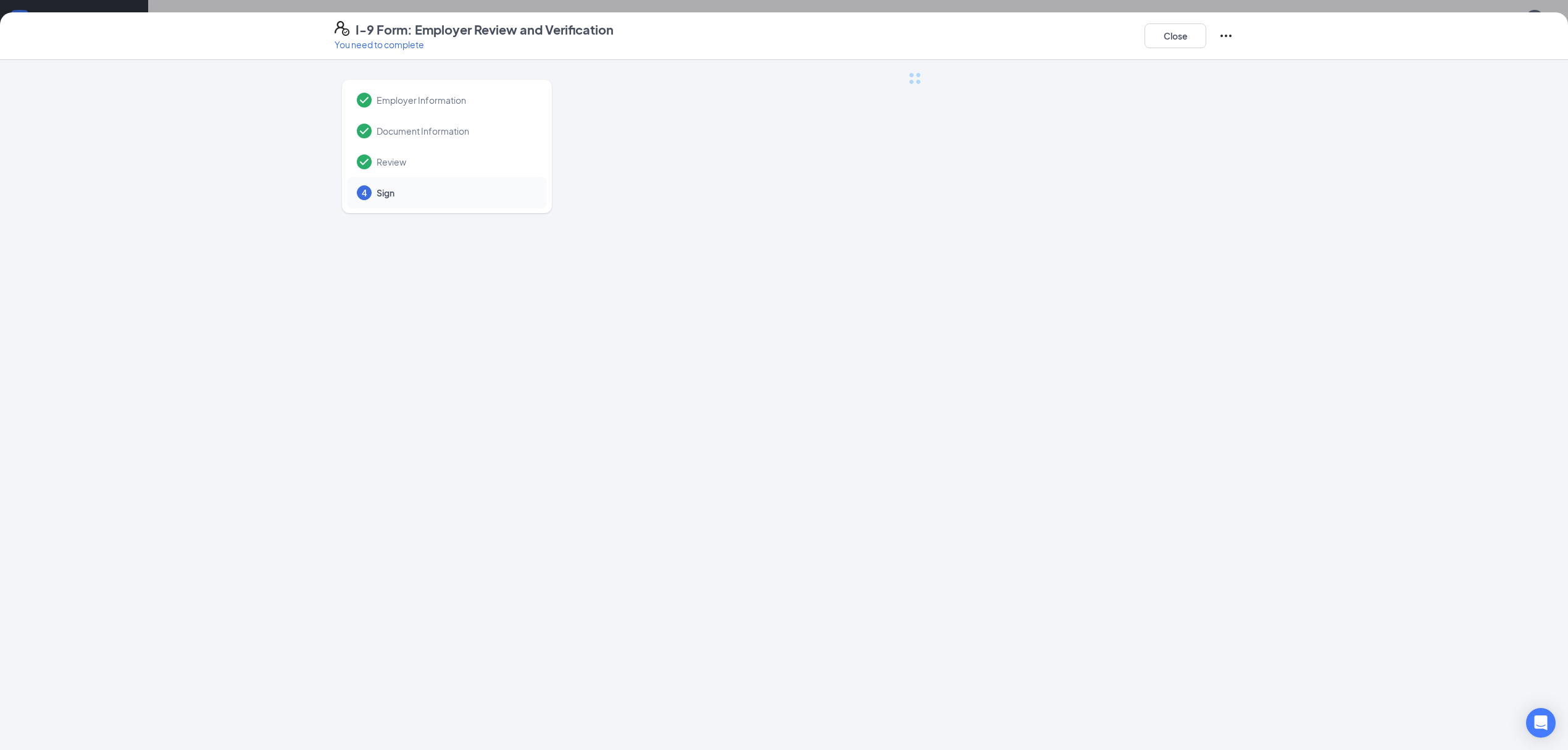
scroll to position [0, 0]
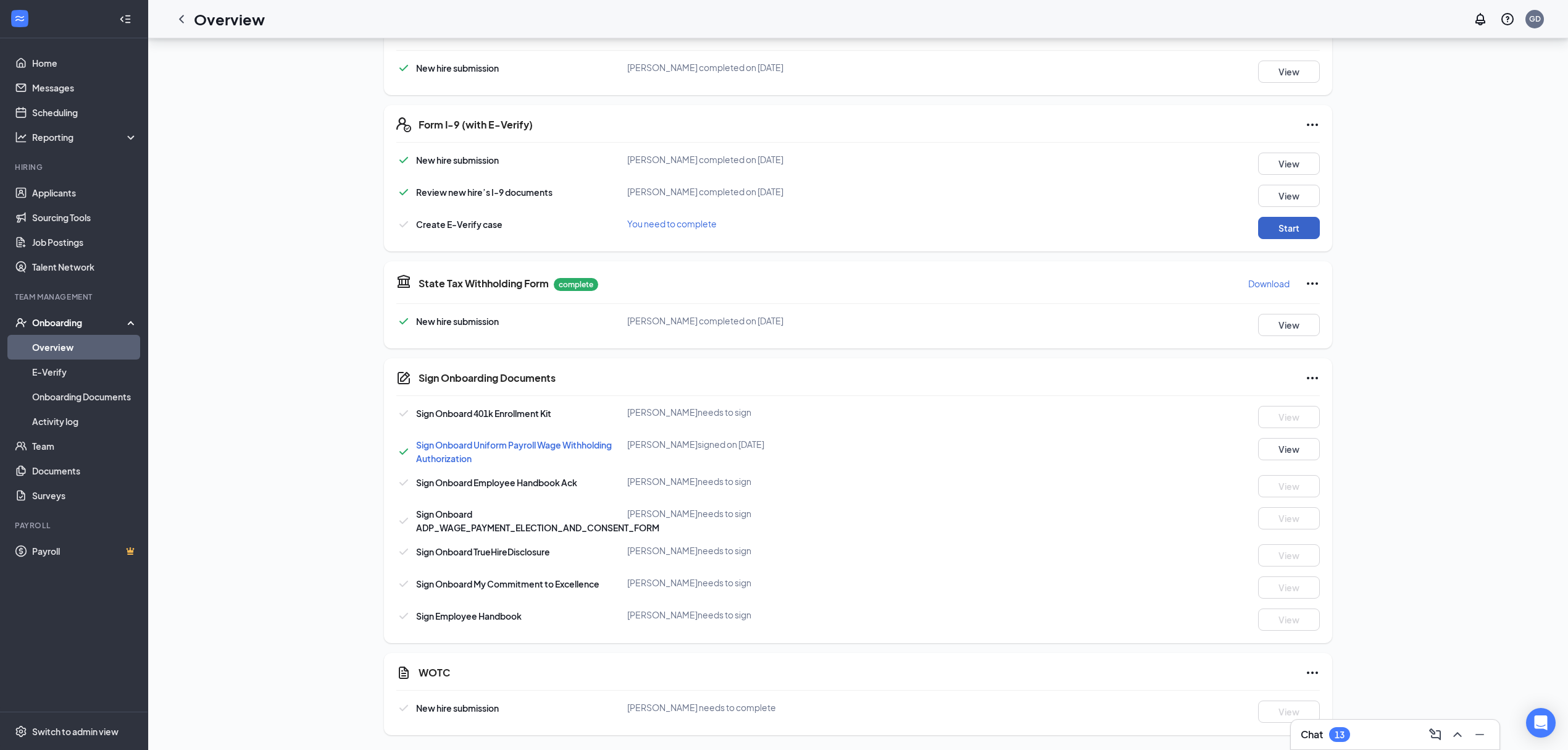
click at [1289, 221] on button "Start" at bounding box center [1289, 228] width 62 height 23
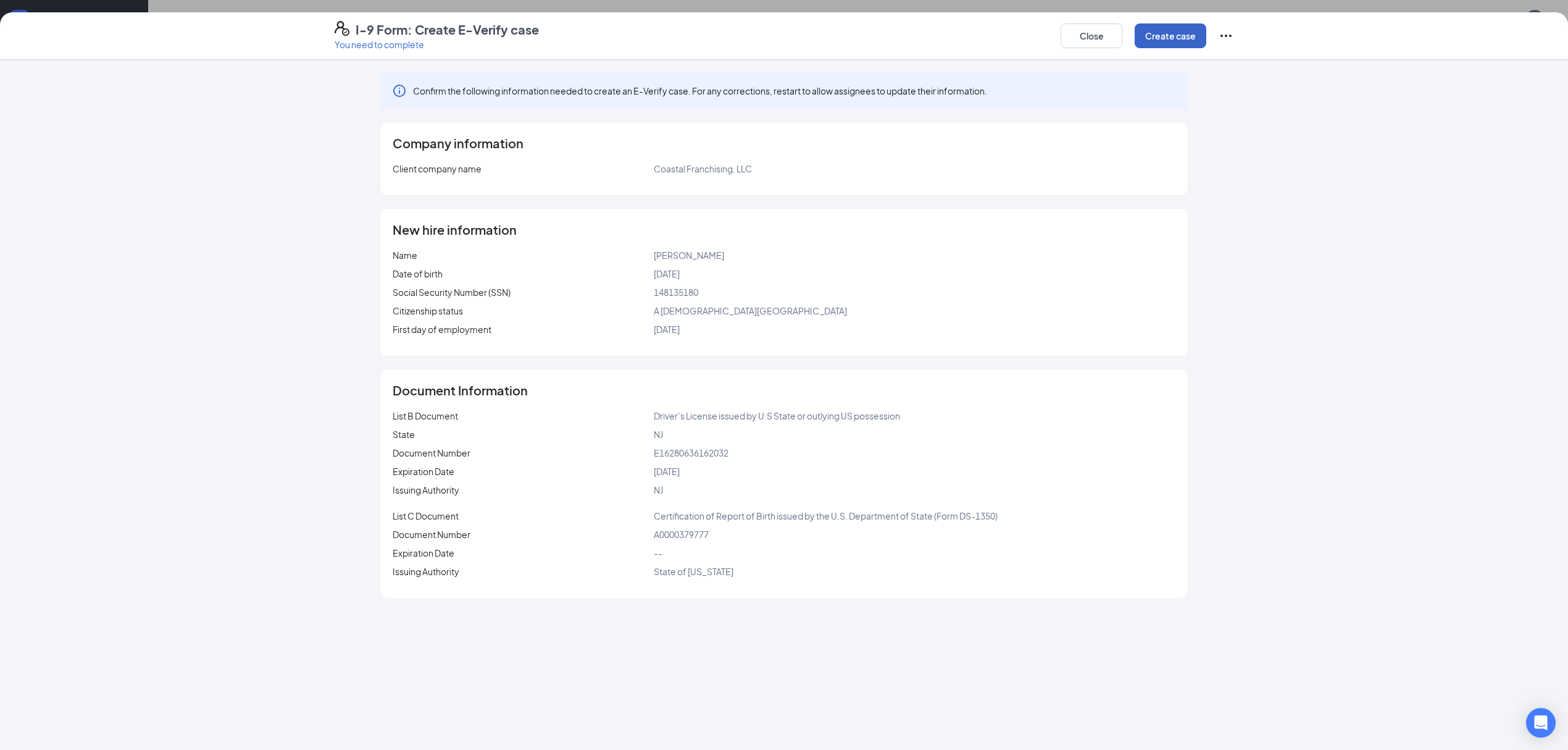
click at [1162, 39] on button "Create case" at bounding box center [1169, 35] width 71 height 24
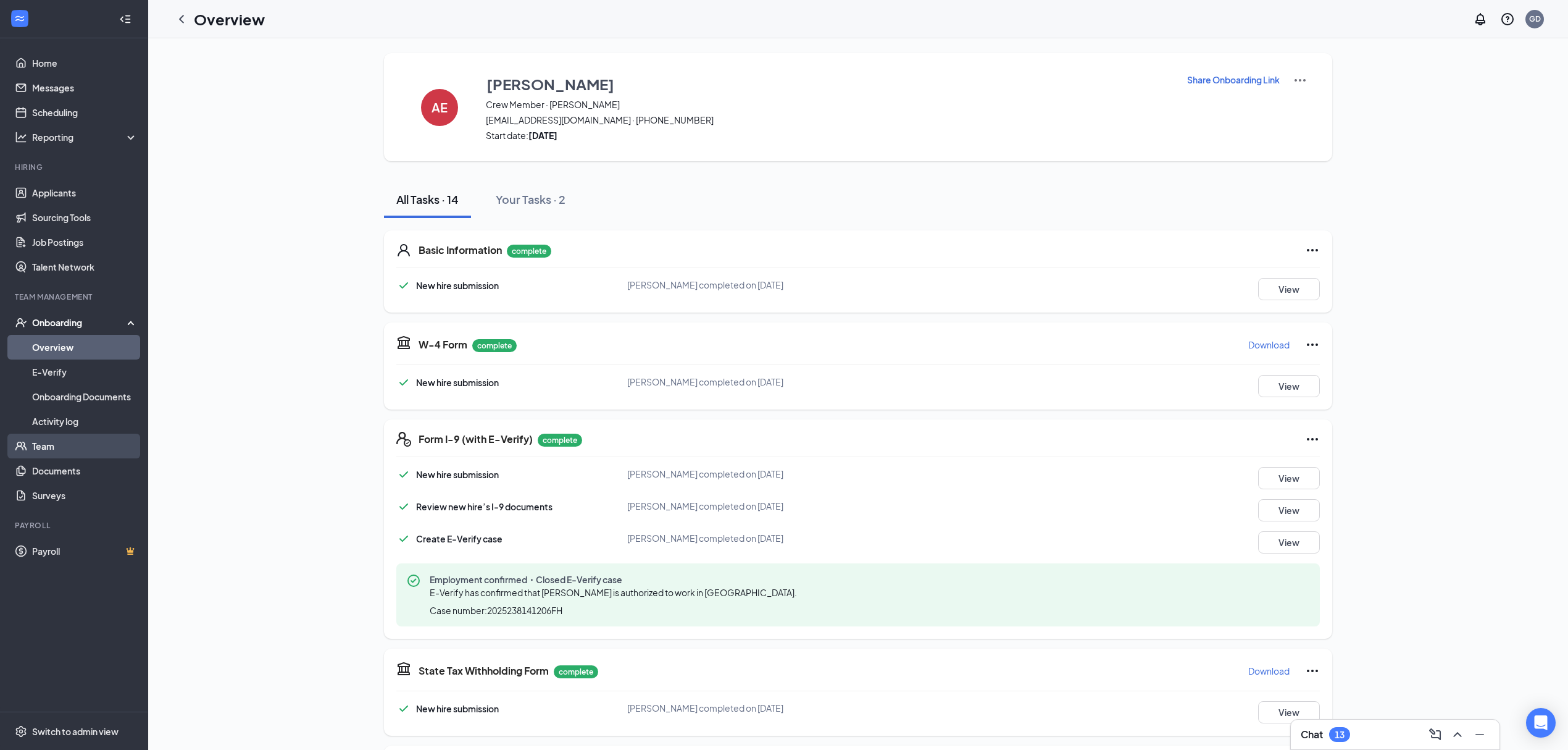
click at [62, 447] on link "Team" at bounding box center [85, 445] width 106 height 24
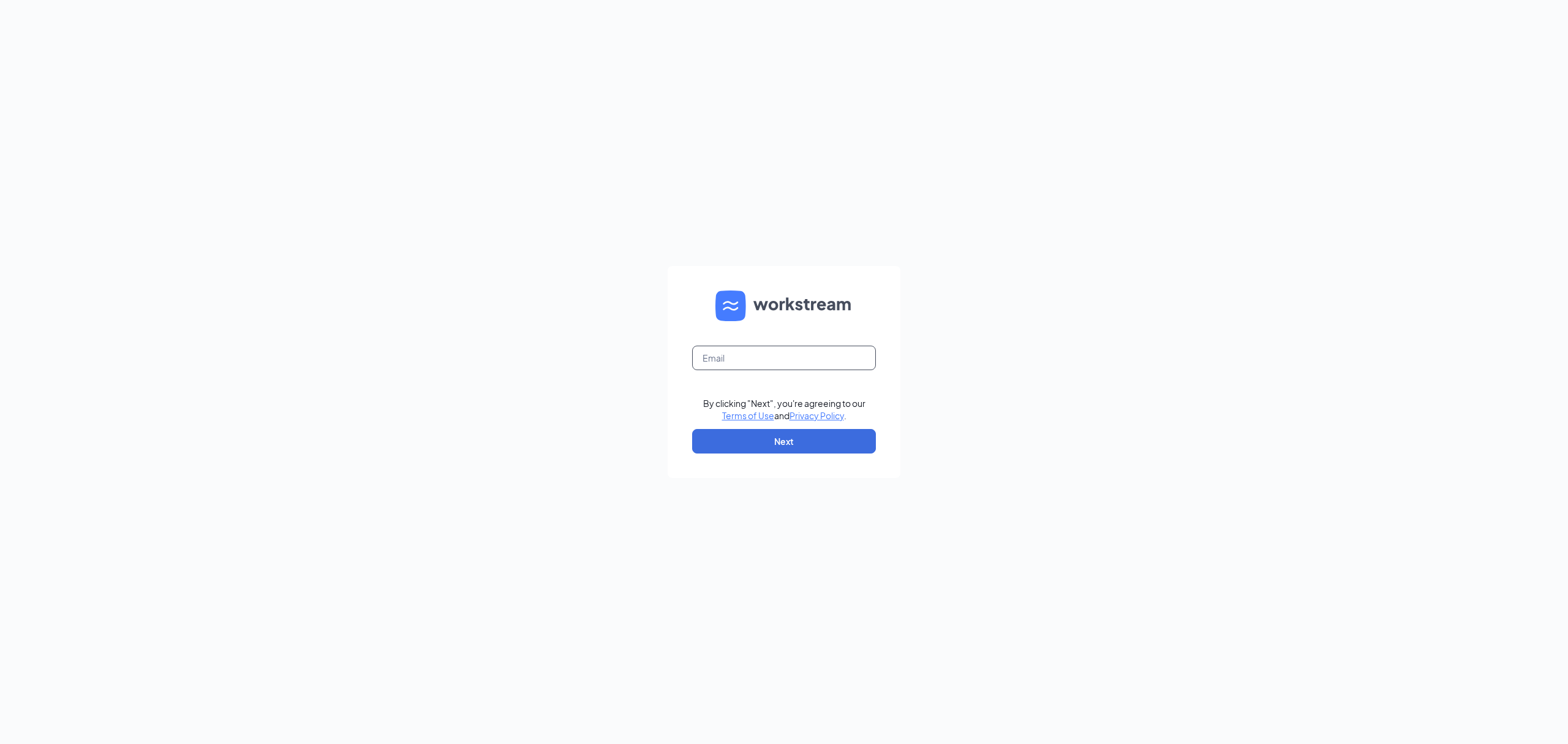
click at [796, 361] on input "text" at bounding box center [784, 357] width 184 height 24
type input "C"
type input "cmclaughlin@ddcoastal.com"
click at [823, 434] on button "Next" at bounding box center [784, 441] width 184 height 24
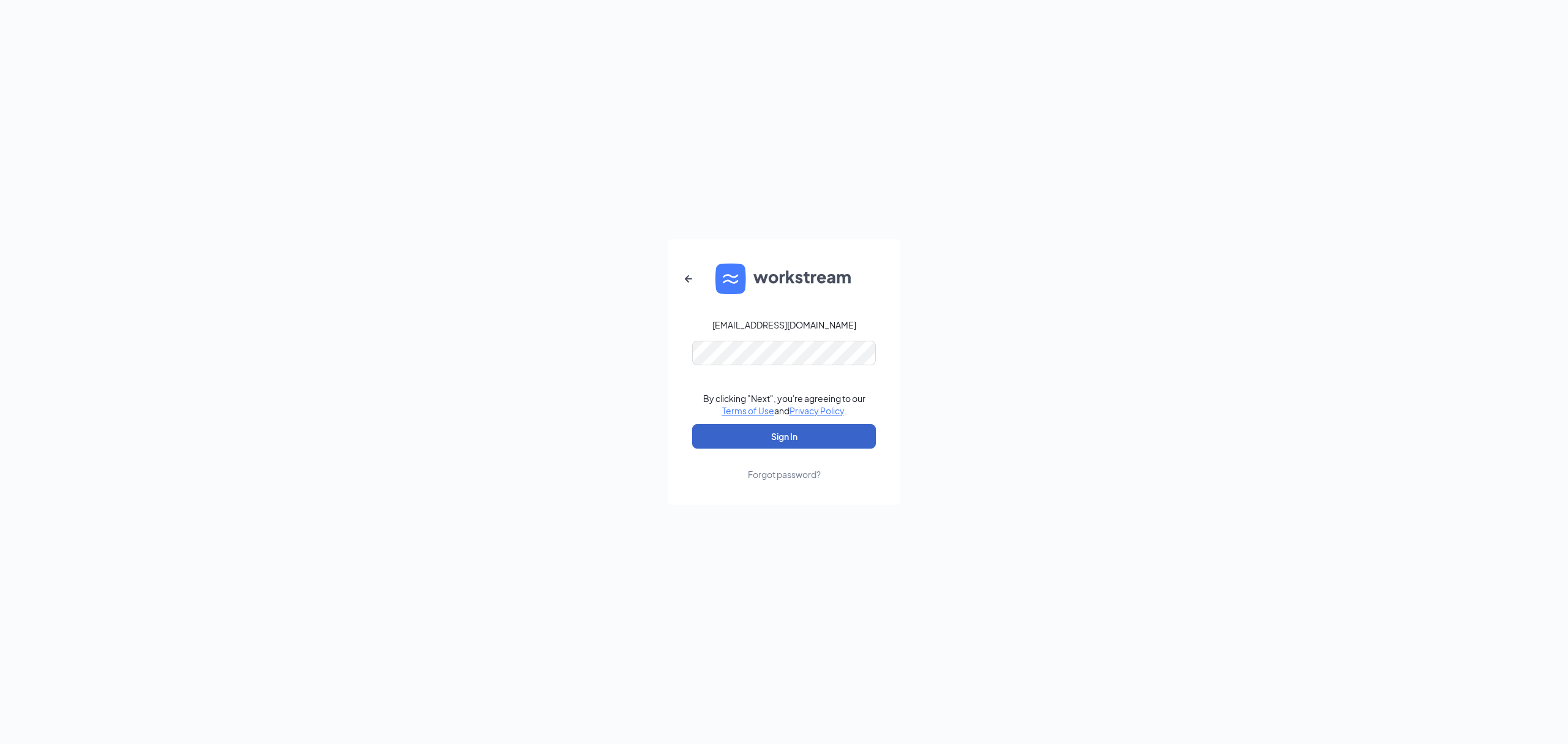
click at [807, 436] on button "Sign In" at bounding box center [784, 436] width 184 height 24
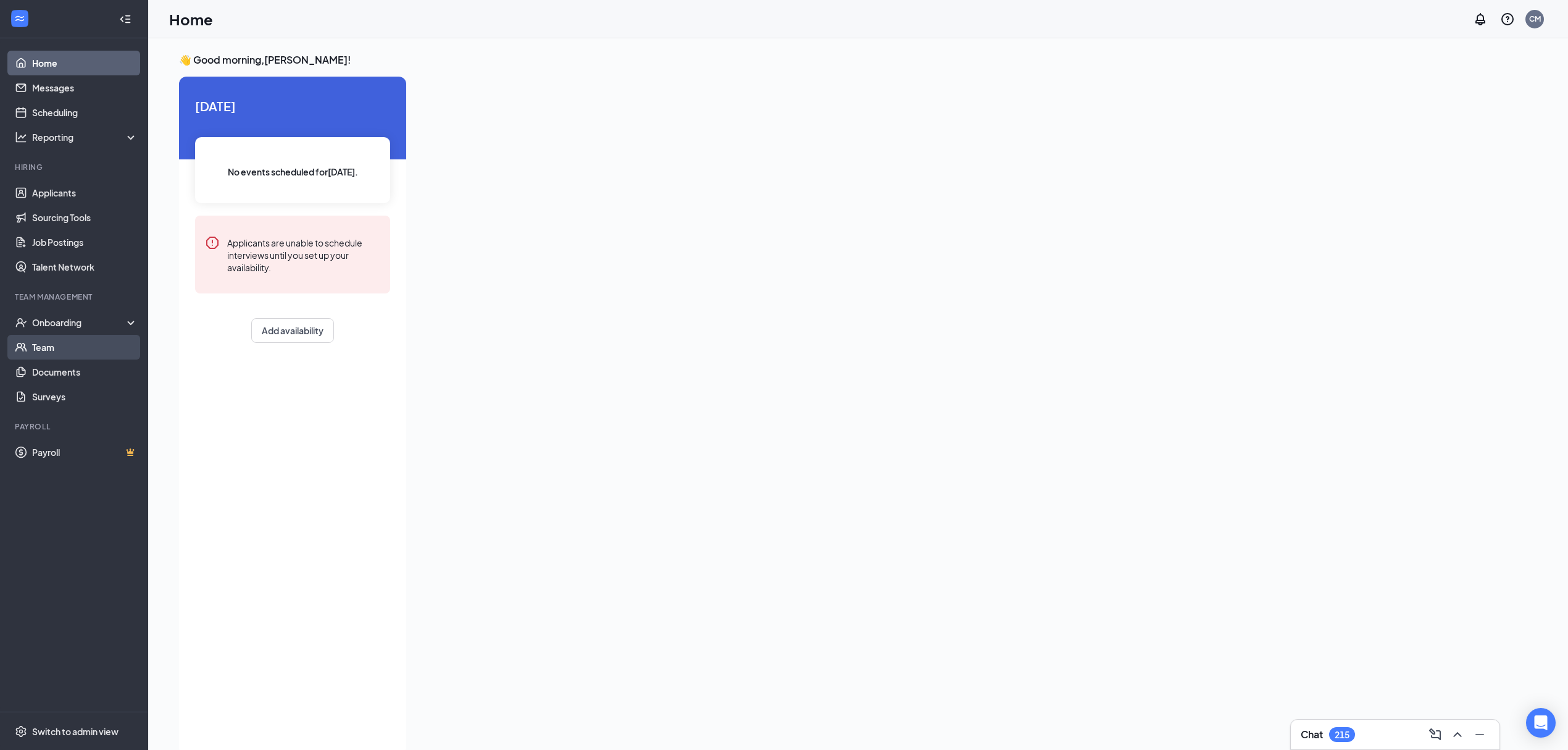
click at [99, 354] on link "Team" at bounding box center [85, 346] width 106 height 24
